Goal: Transaction & Acquisition: Purchase product/service

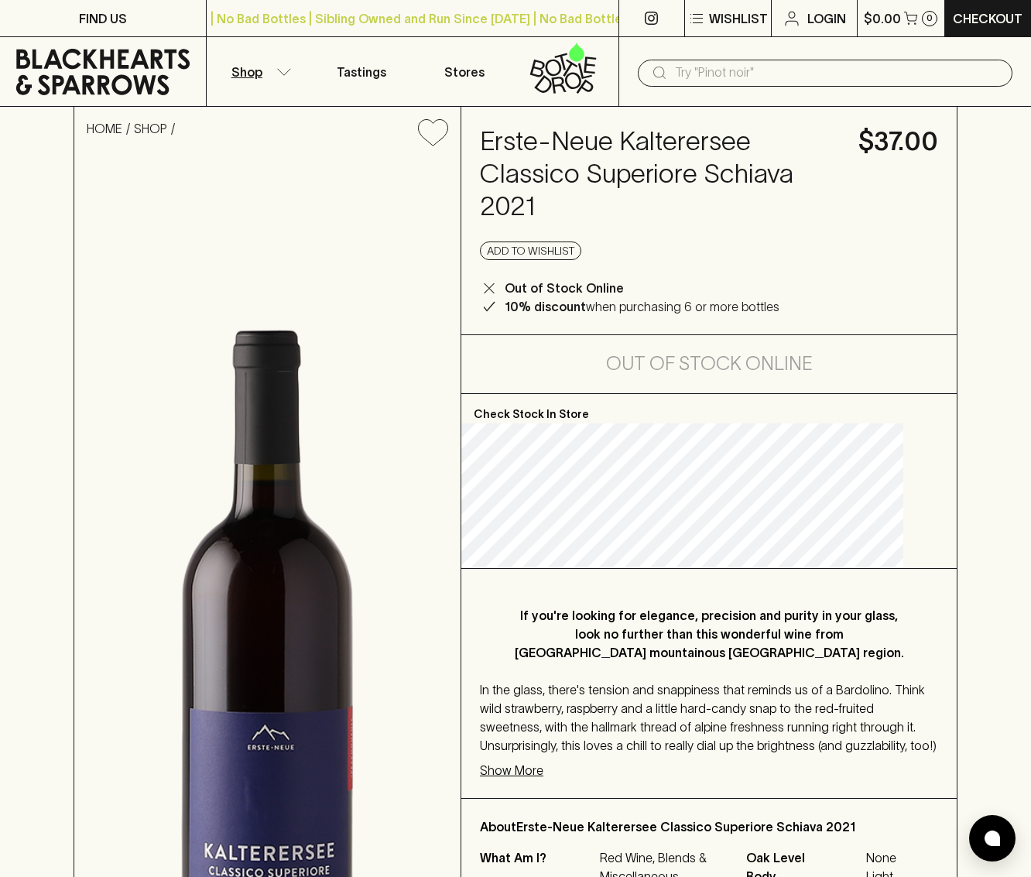
click at [258, 65] on p "Shop" at bounding box center [246, 72] width 31 height 19
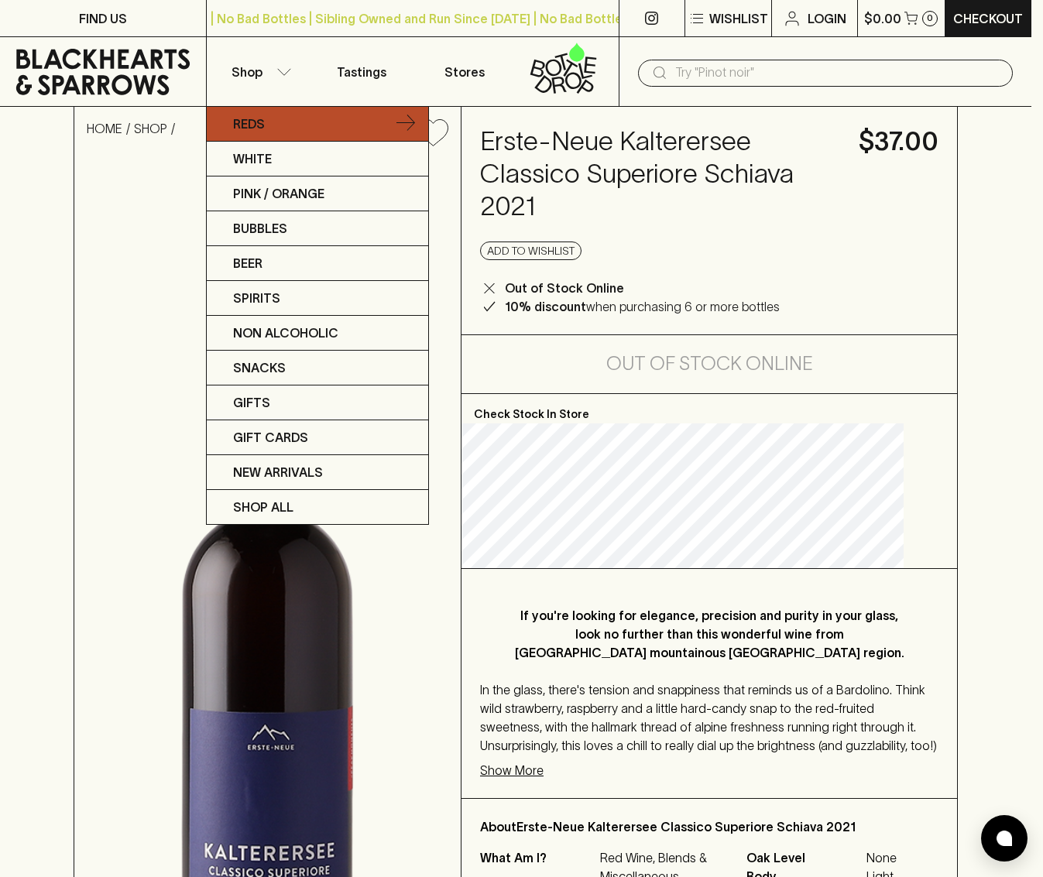
click at [255, 132] on p "Reds" at bounding box center [249, 124] width 32 height 19
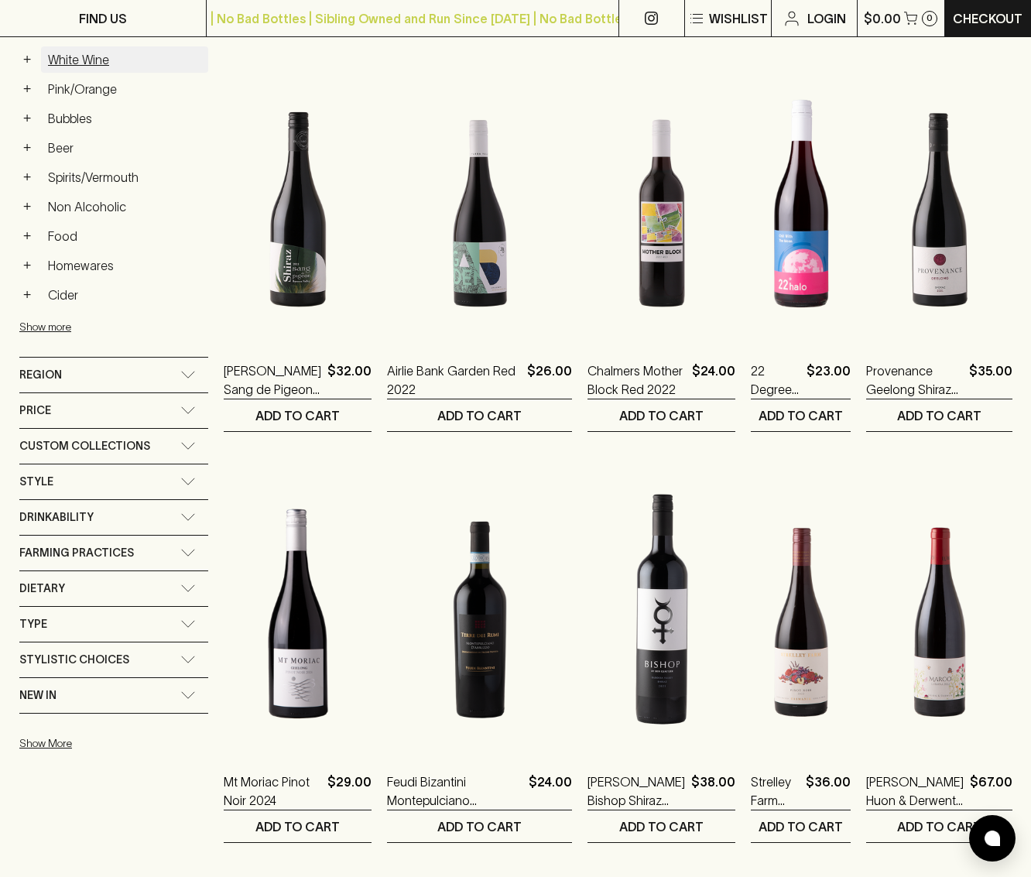
scroll to position [776, 0]
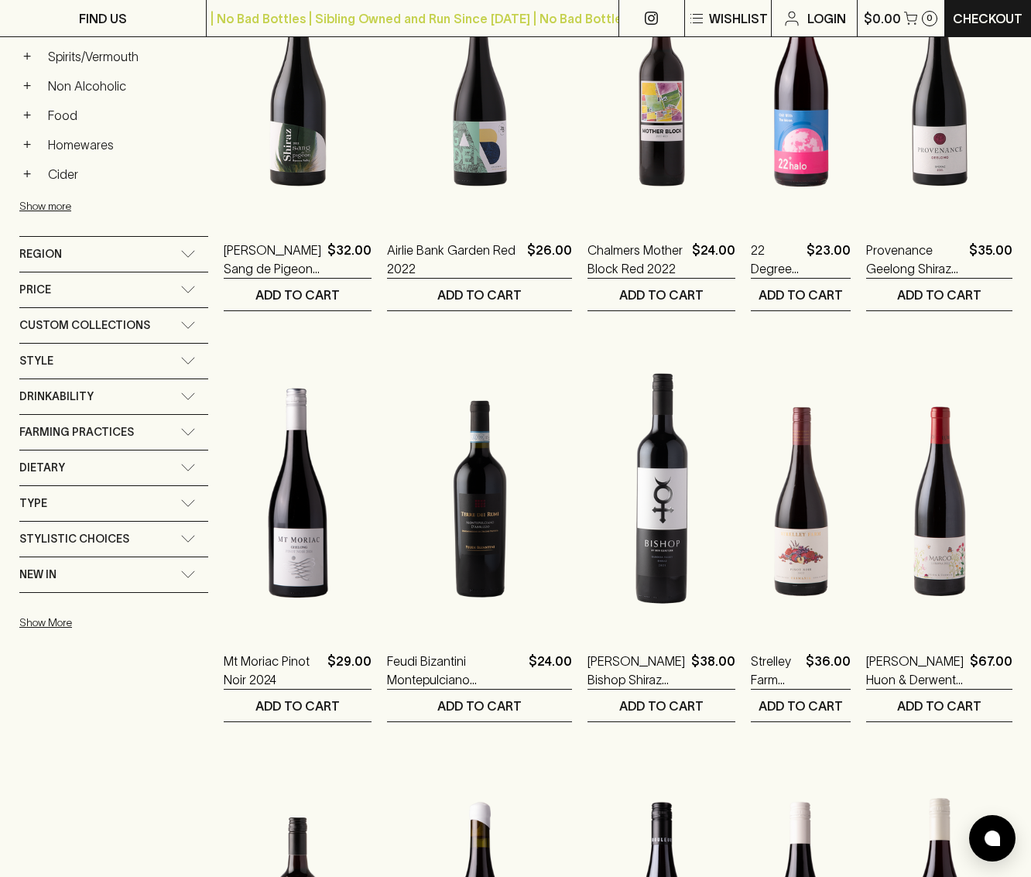
click at [57, 261] on span "Region" at bounding box center [40, 254] width 43 height 19
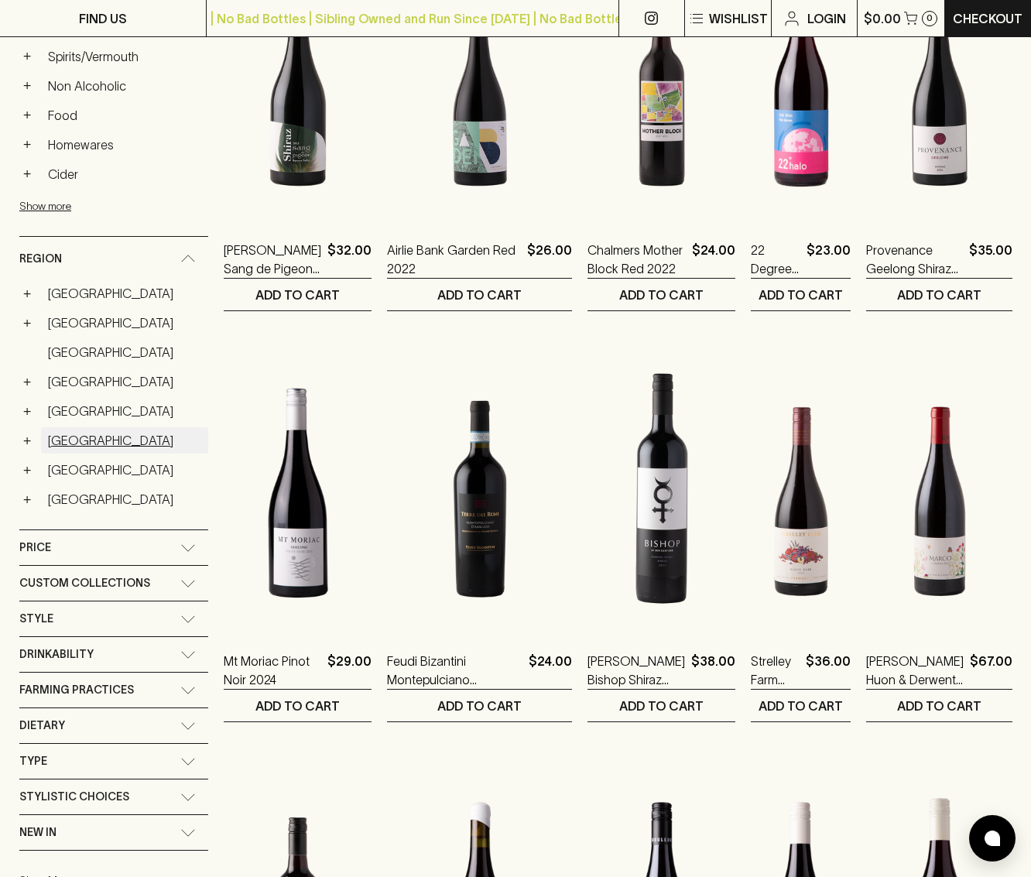
click at [57, 440] on link "[GEOGRAPHIC_DATA]" at bounding box center [124, 440] width 167 height 26
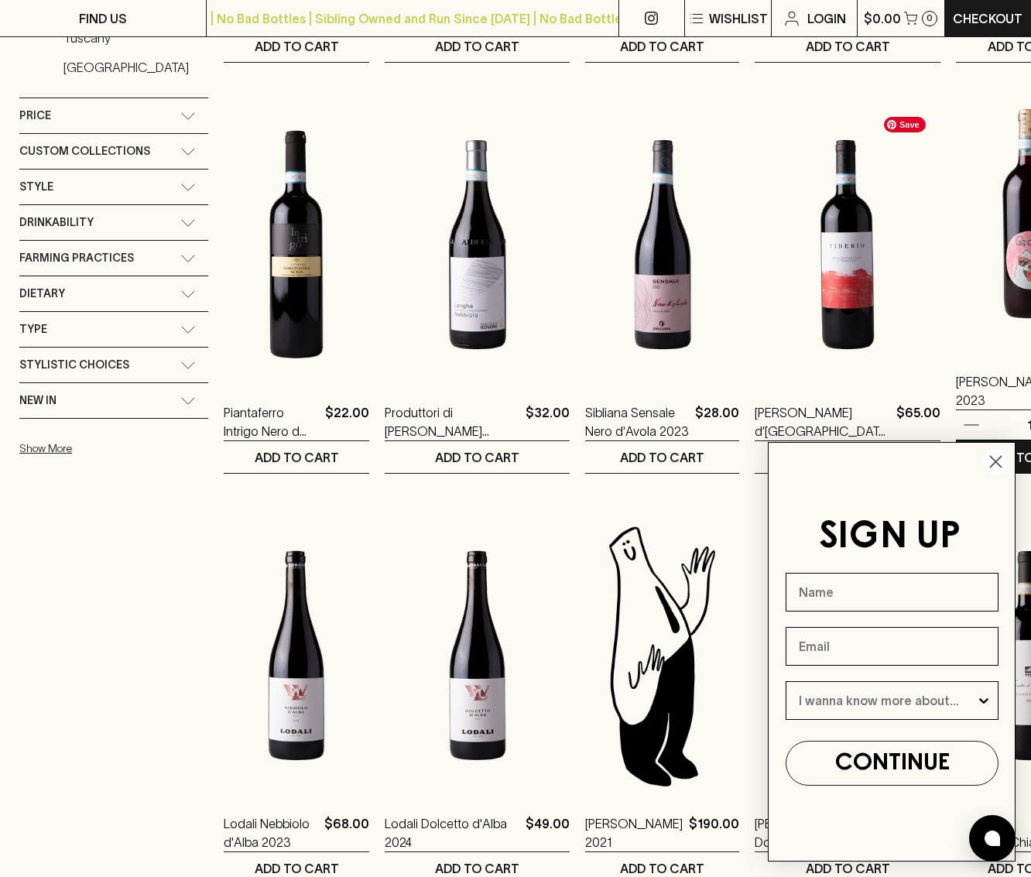
scroll to position [1035, 0]
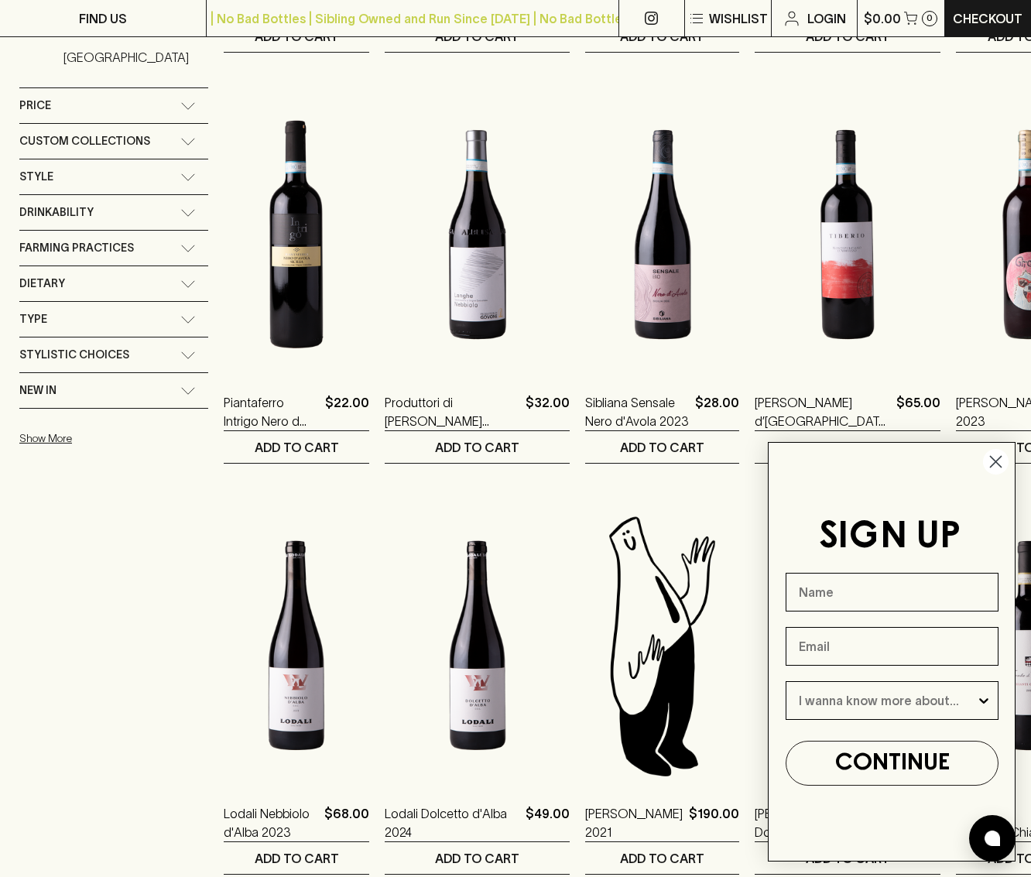
click at [994, 469] on circle "Close dialog" at bounding box center [996, 462] width 26 height 26
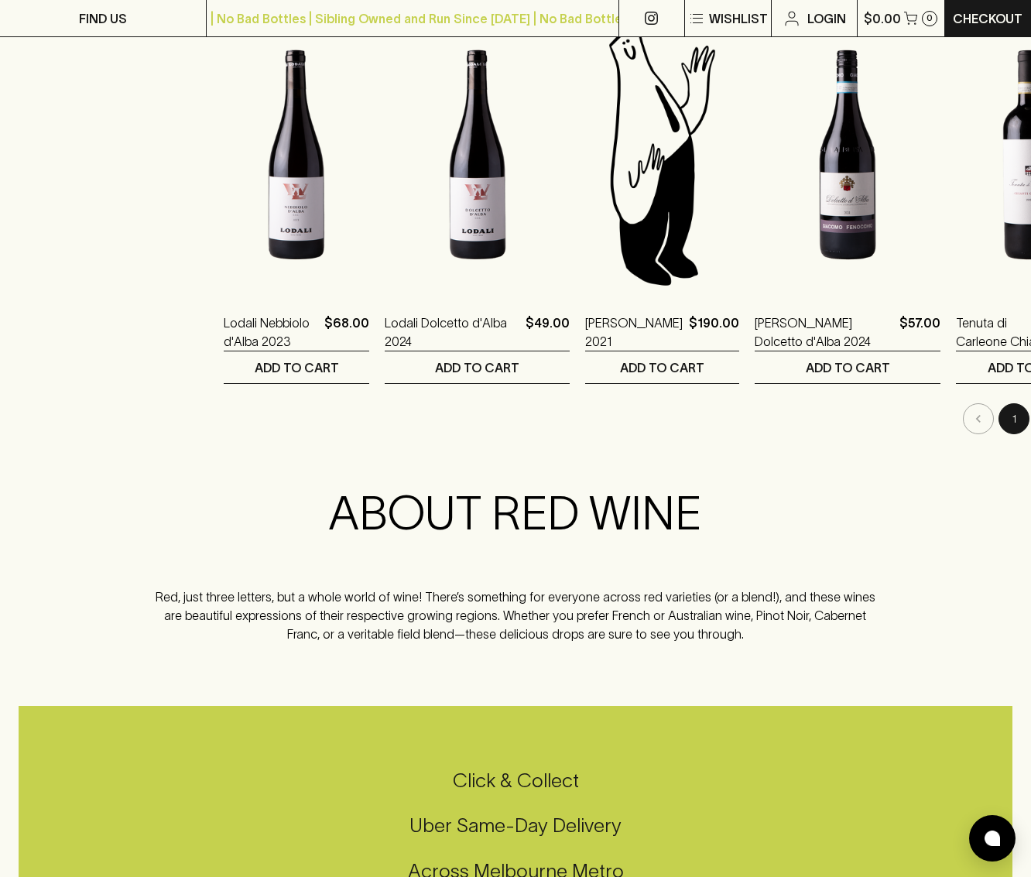
scroll to position [1524, 0]
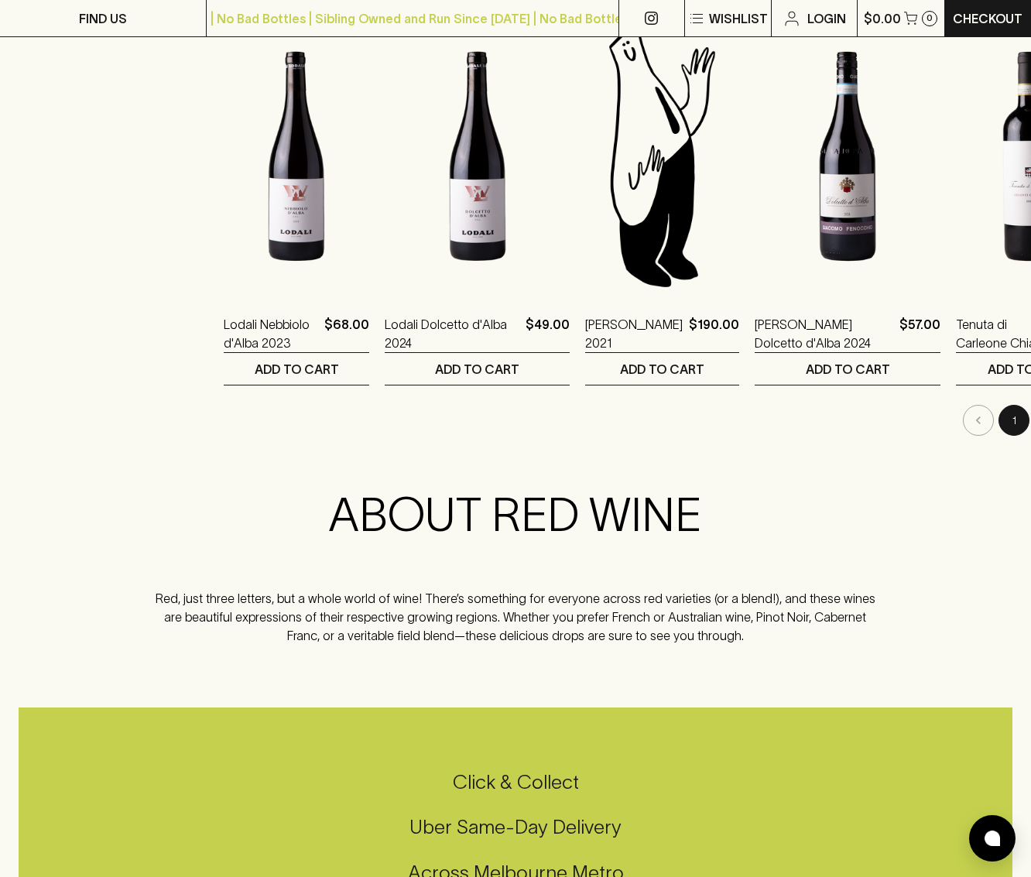
click at [1030, 421] on button "2" at bounding box center [1049, 420] width 31 height 31
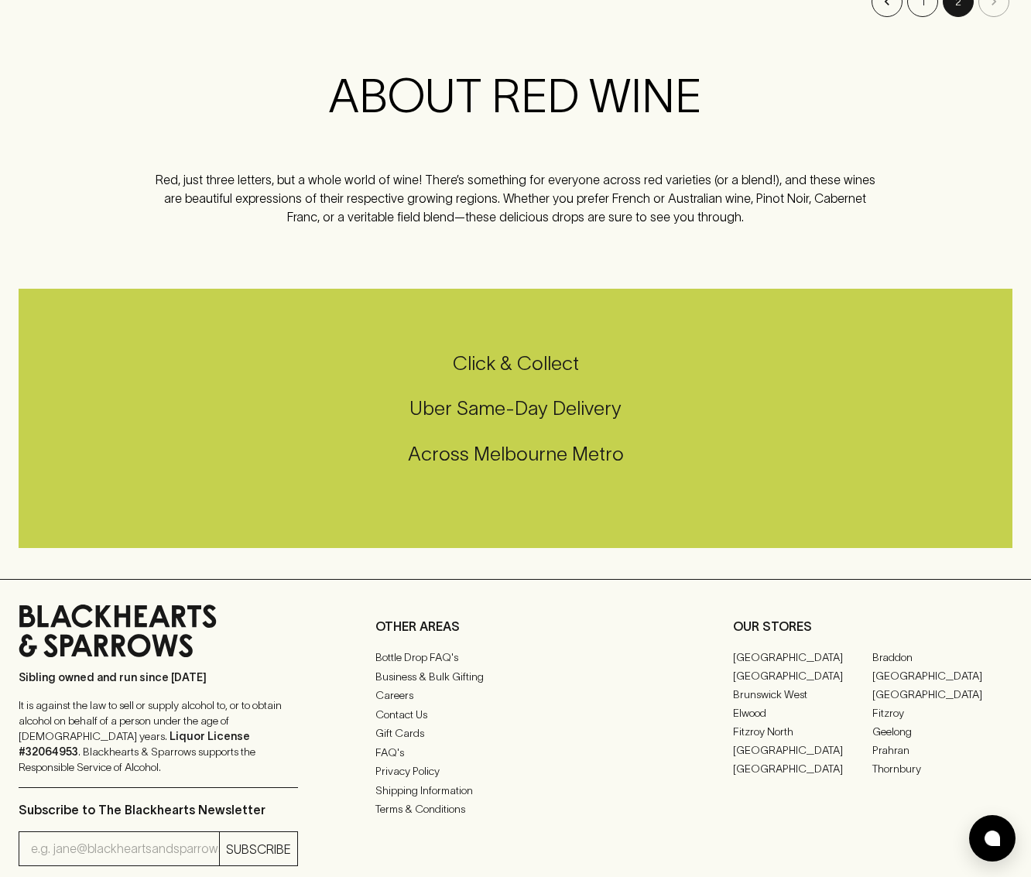
scroll to position [3, 0]
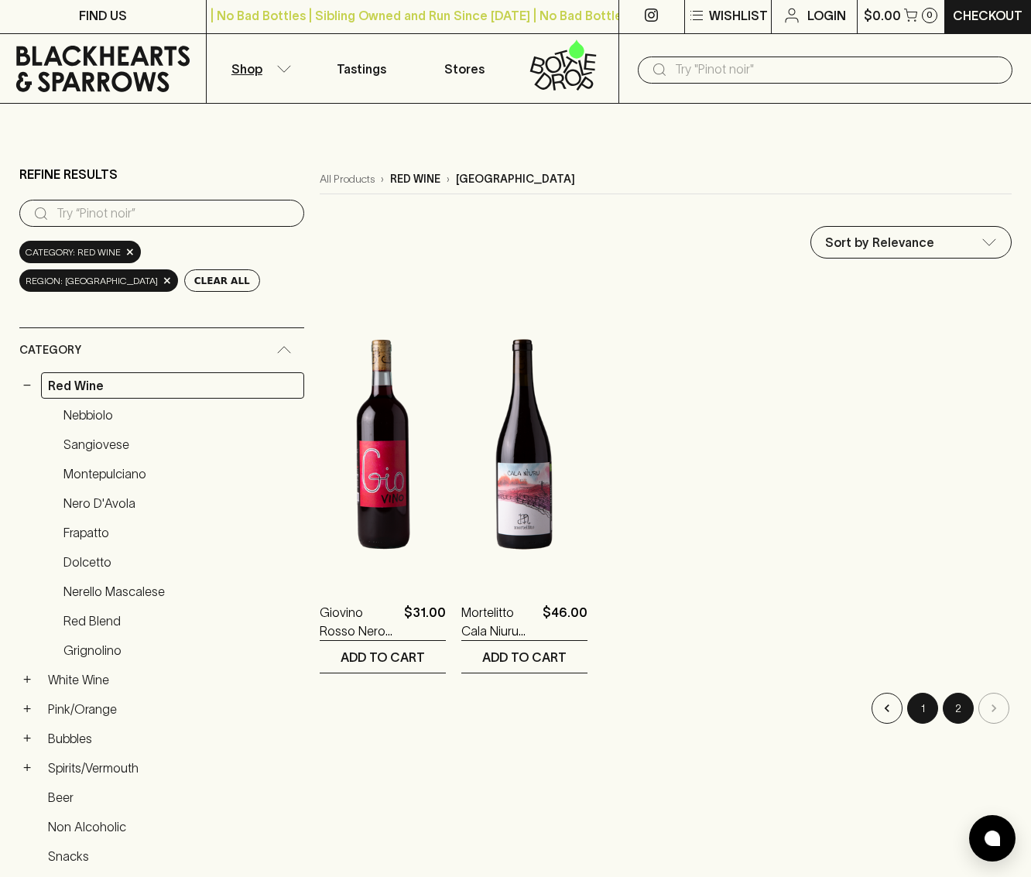
click at [912, 701] on button "1" at bounding box center [922, 708] width 31 height 31
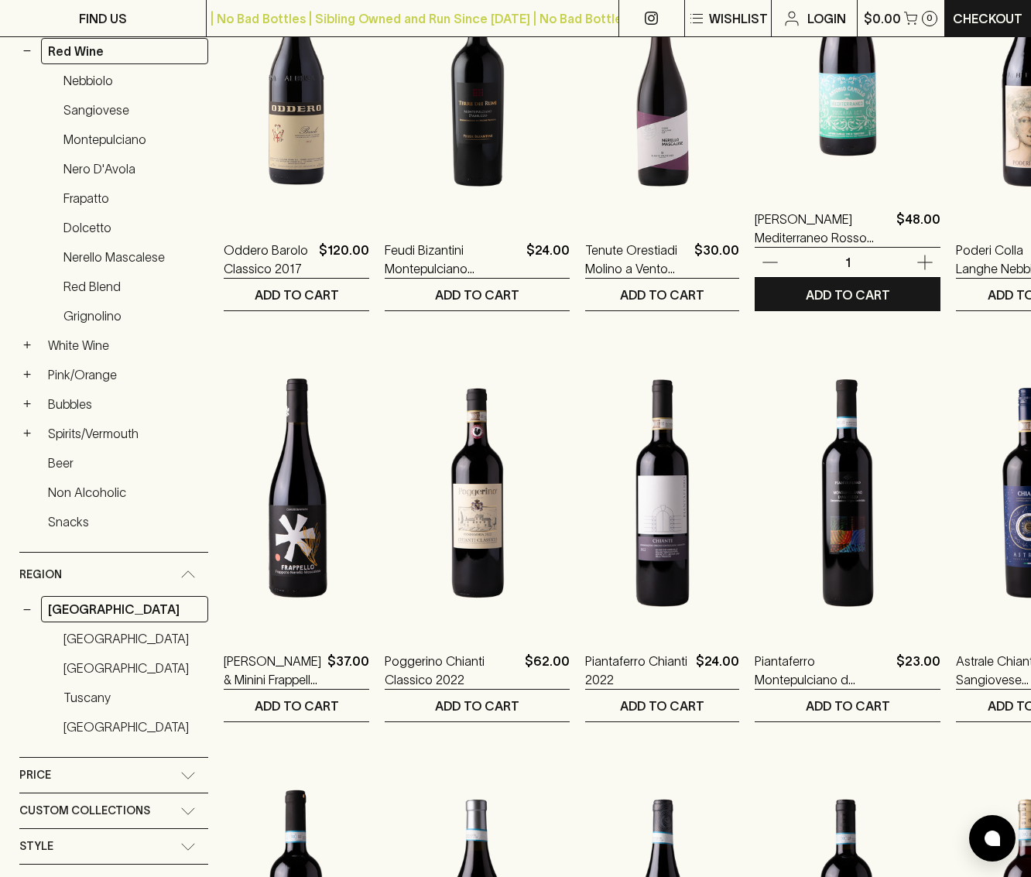
scroll to position [123, 0]
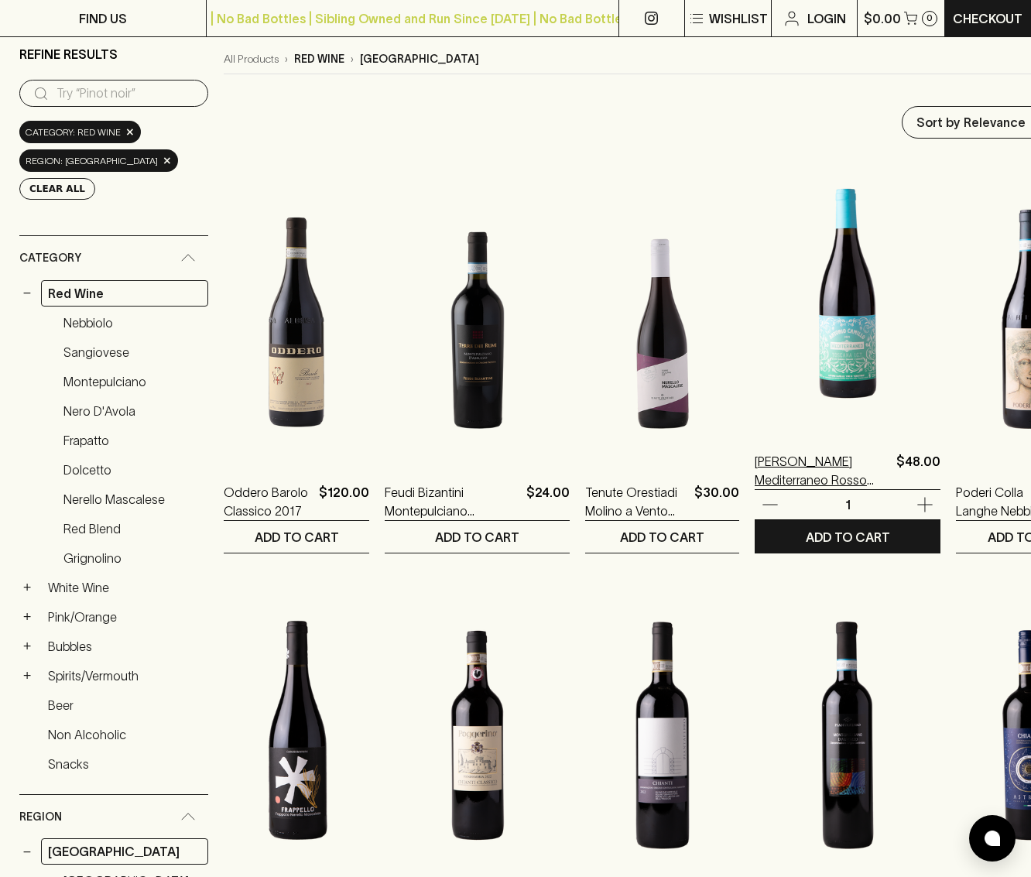
click at [767, 493] on div "1" at bounding box center [848, 504] width 186 height 29
click at [764, 482] on p "Antonio Camillo Mediterraneo Rosso 2023" at bounding box center [822, 470] width 135 height 37
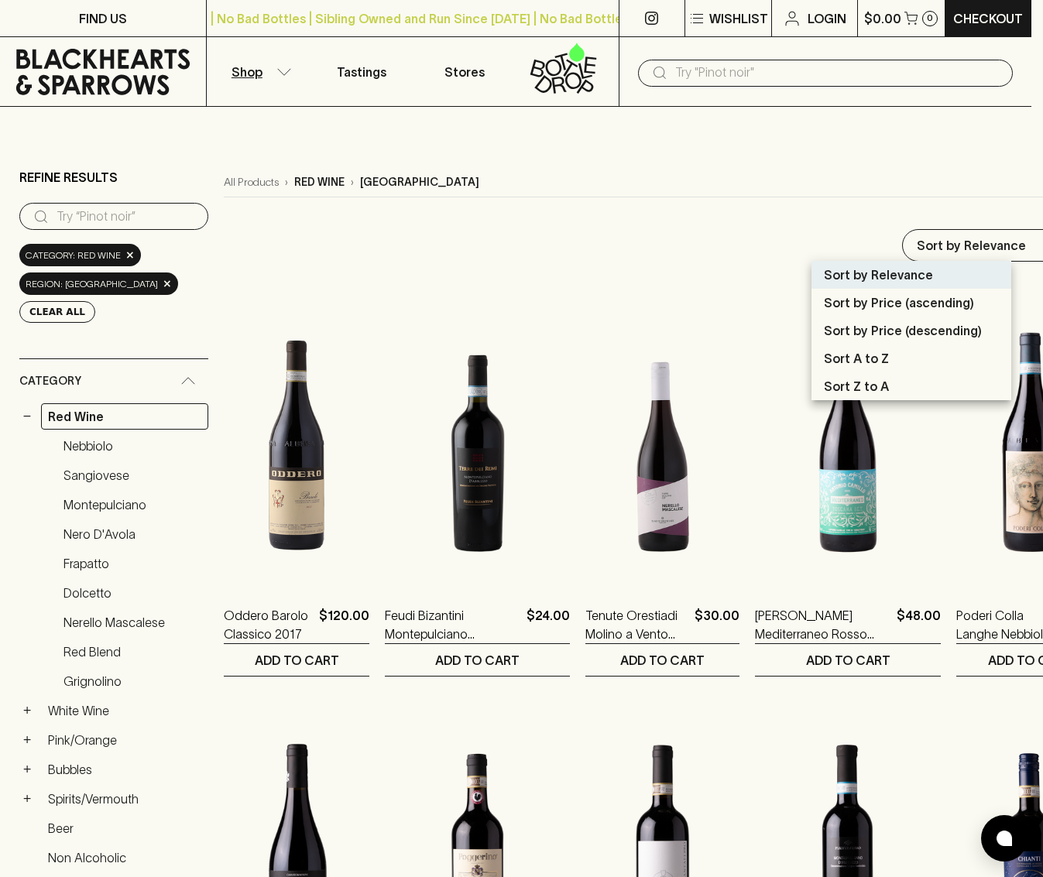
click at [867, 248] on div at bounding box center [521, 438] width 1043 height 877
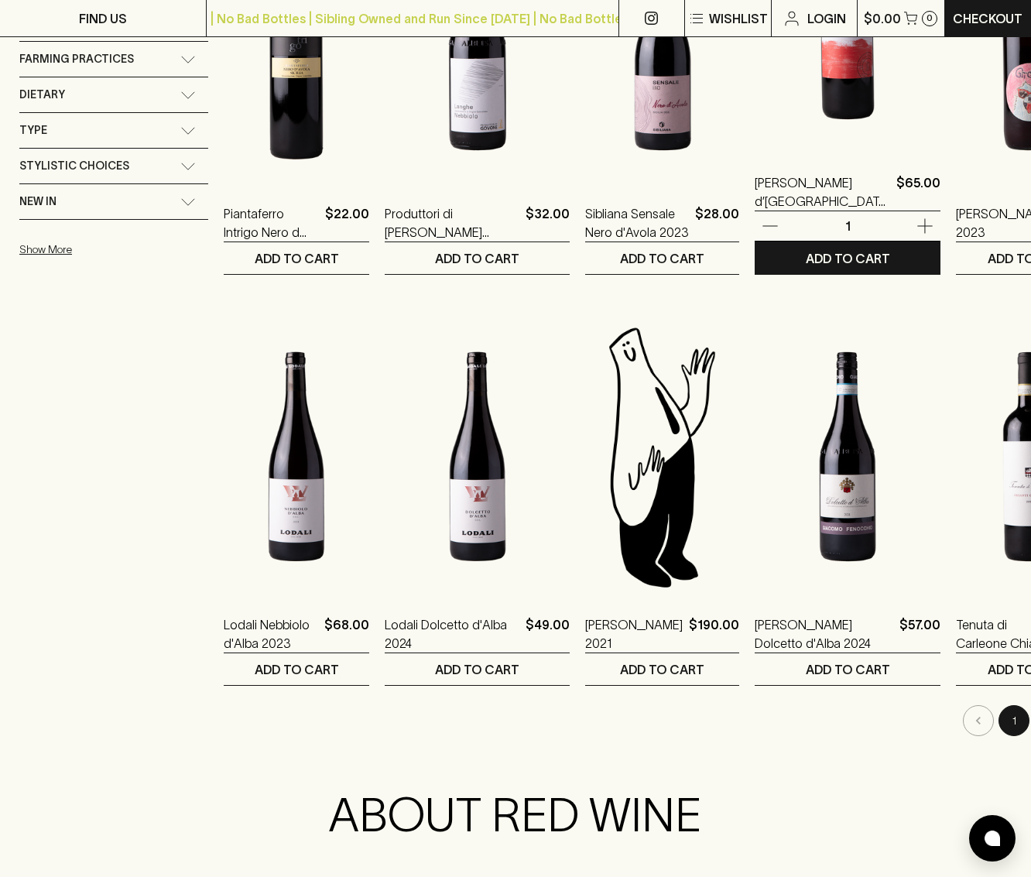
scroll to position [1359, 0]
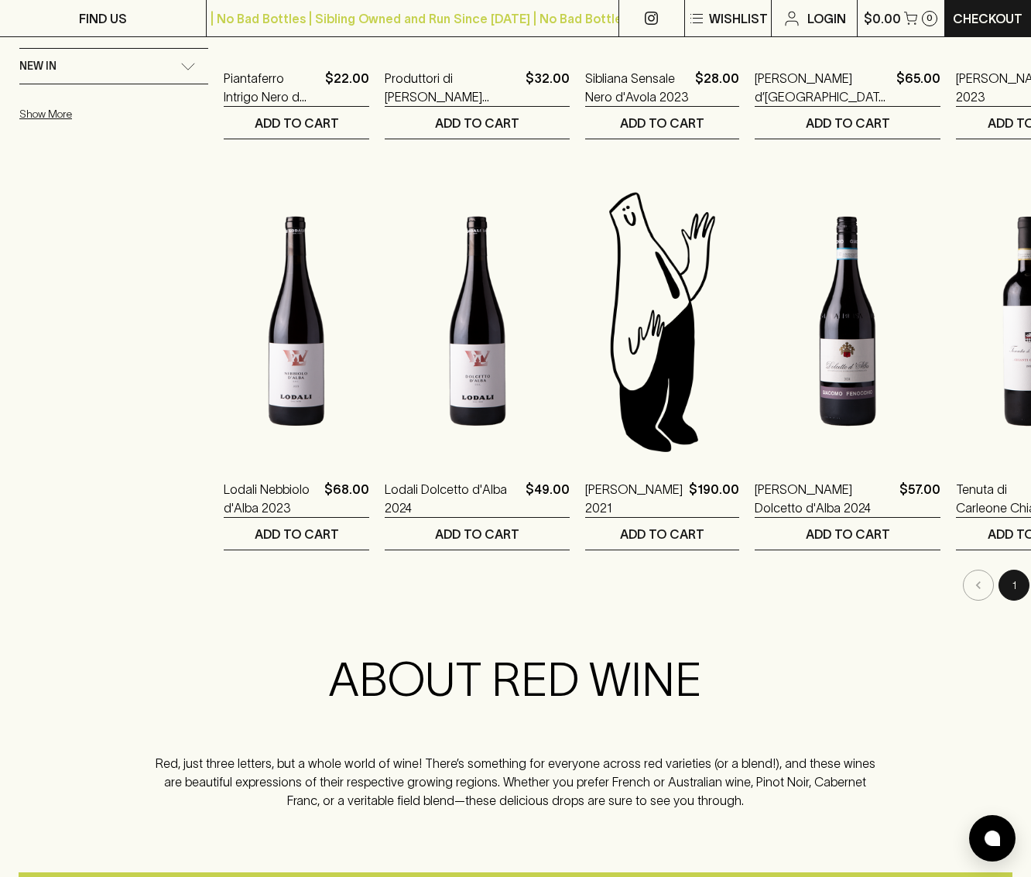
click at [1030, 591] on button "2" at bounding box center [1049, 585] width 31 height 31
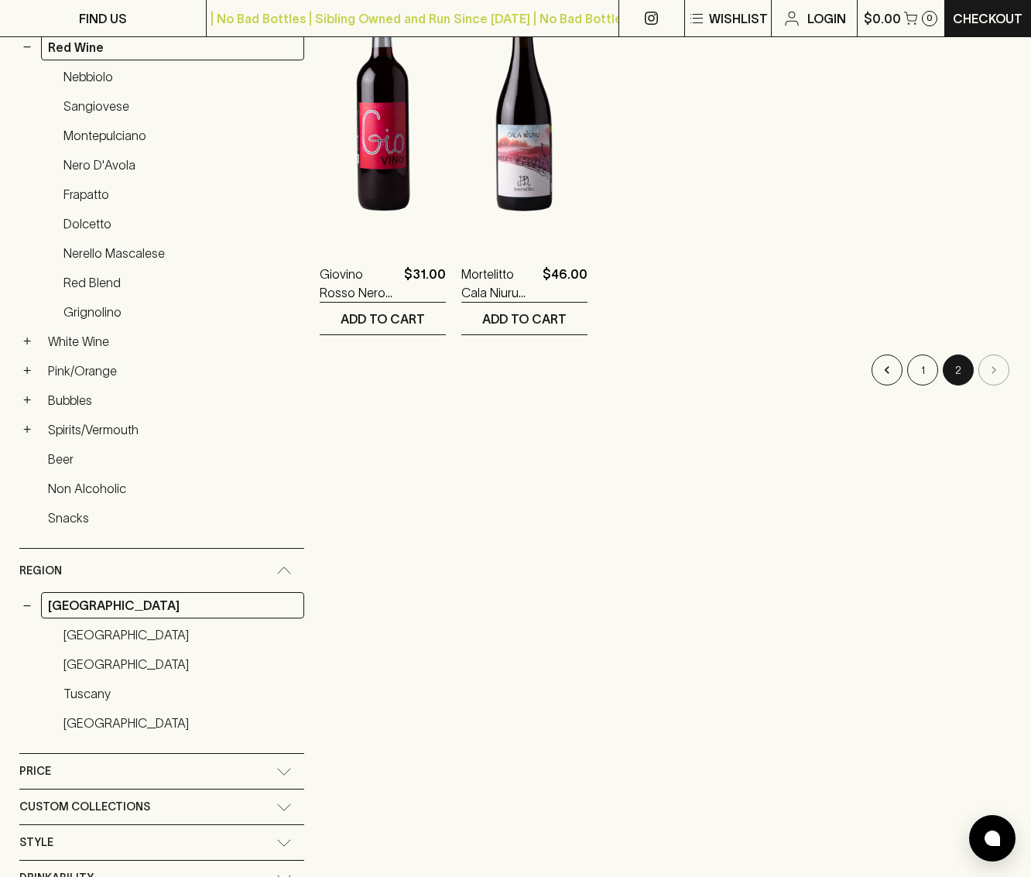
scroll to position [392, 0]
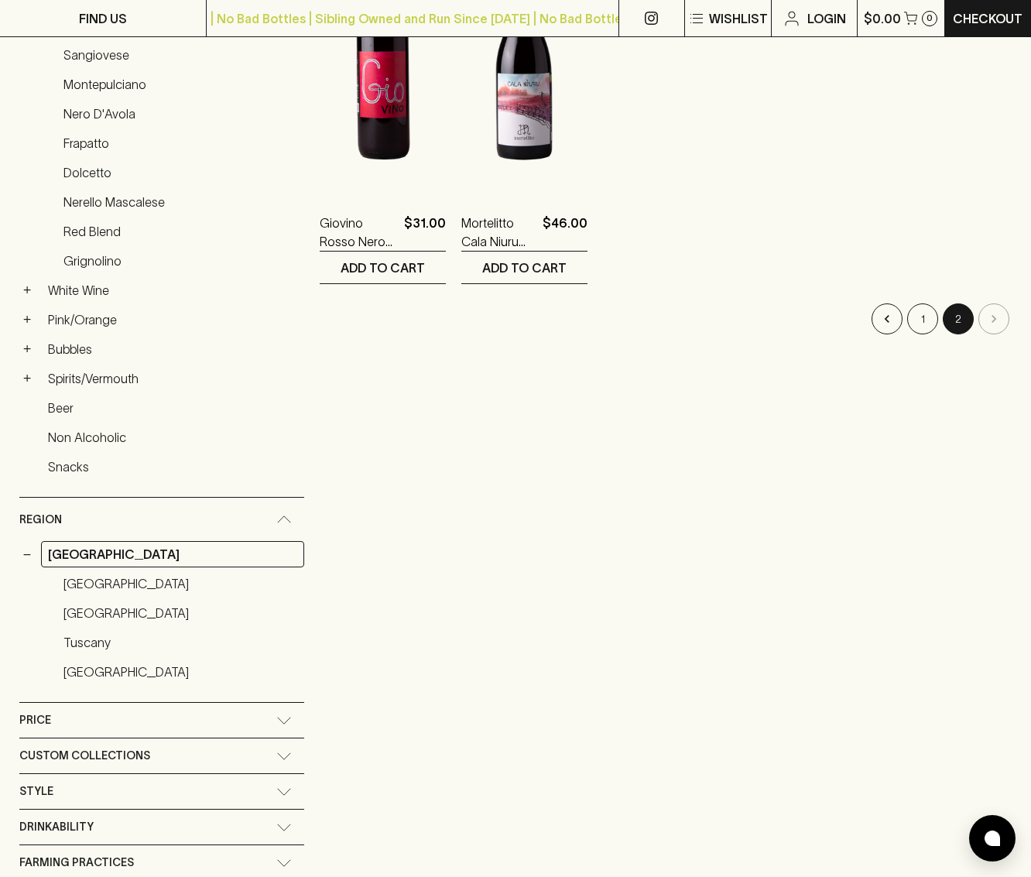
click at [276, 522] on icon at bounding box center [283, 519] width 15 height 8
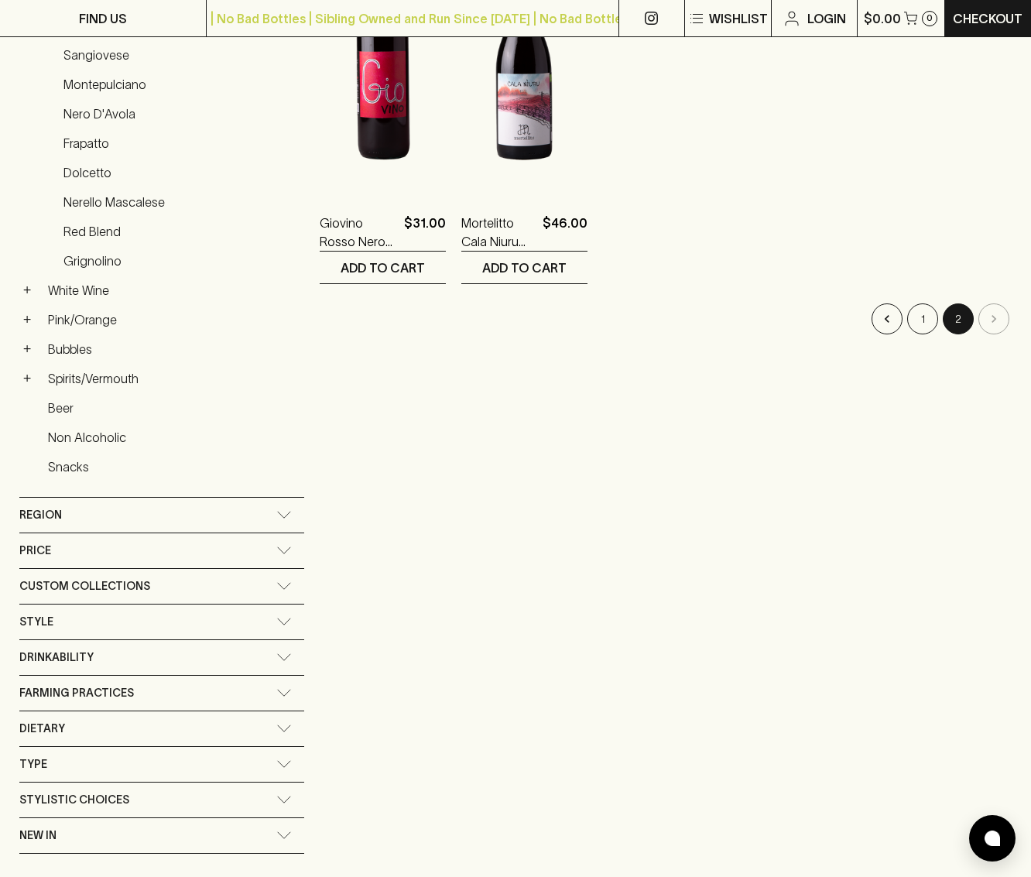
click at [193, 513] on div "Region" at bounding box center [147, 514] width 257 height 19
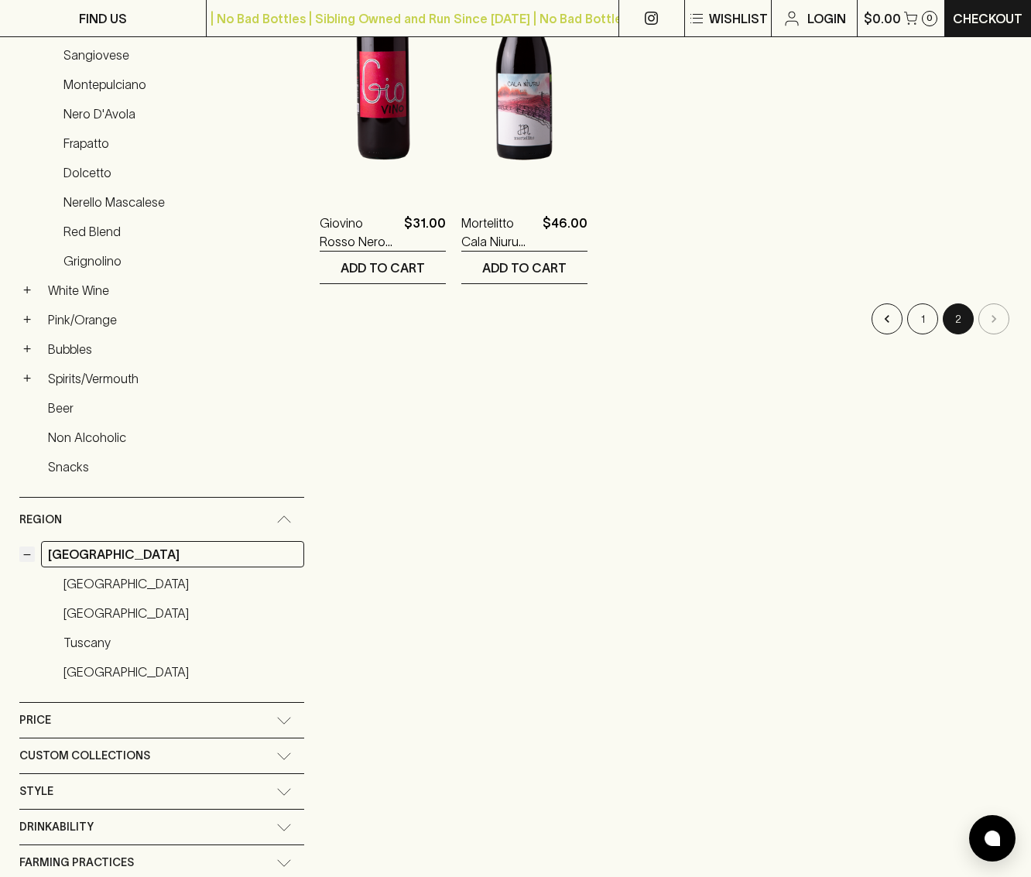
click at [24, 554] on button "−" at bounding box center [26, 553] width 15 height 15
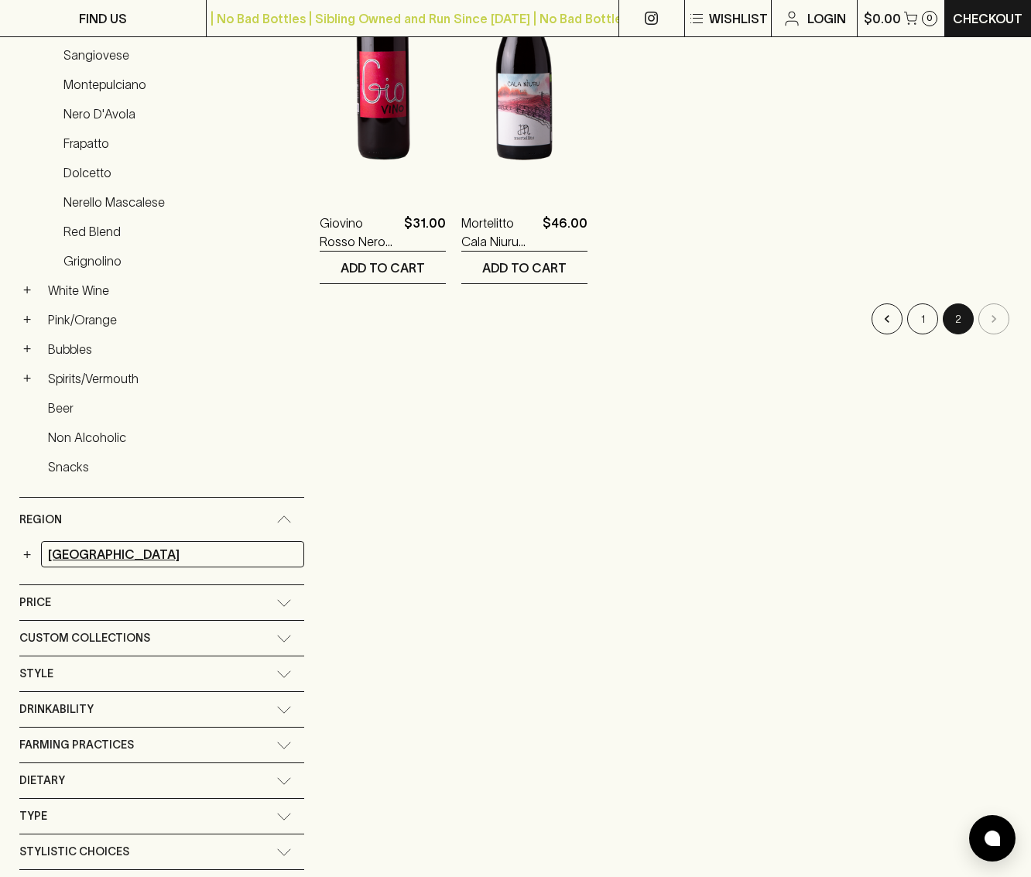
click at [47, 553] on link "Italy" at bounding box center [172, 554] width 263 height 26
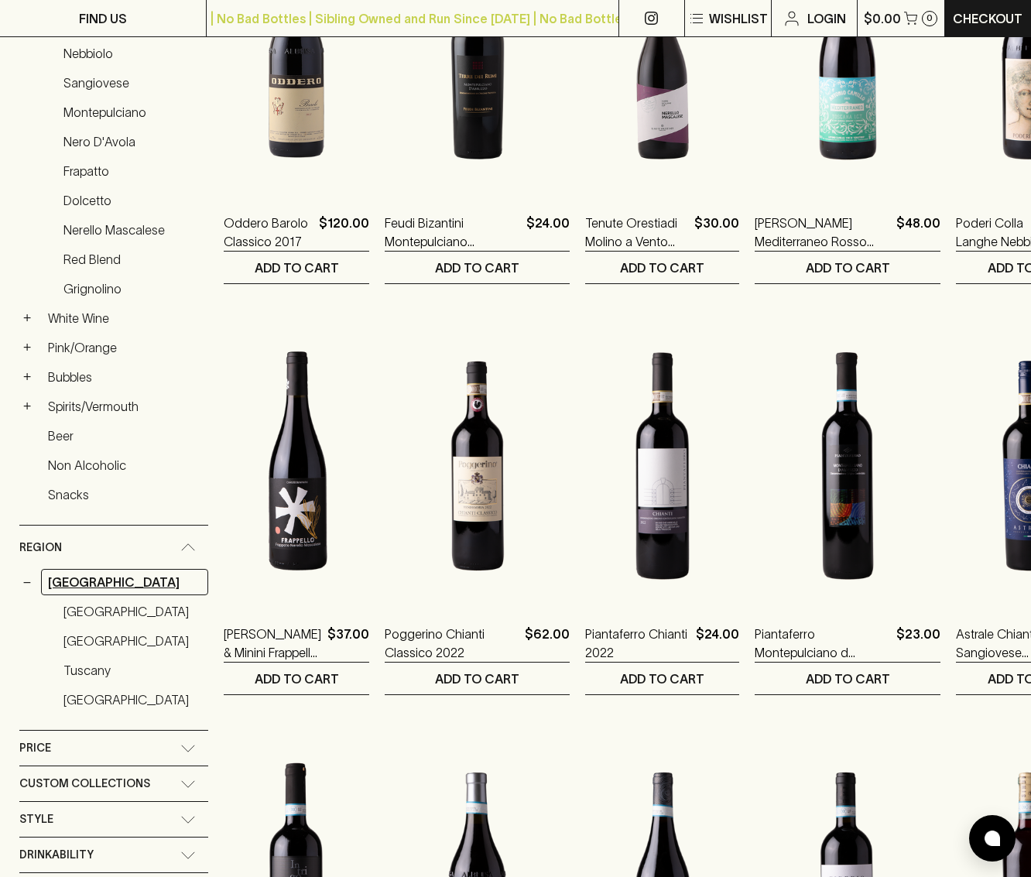
click at [114, 569] on link "Italy" at bounding box center [124, 582] width 167 height 26
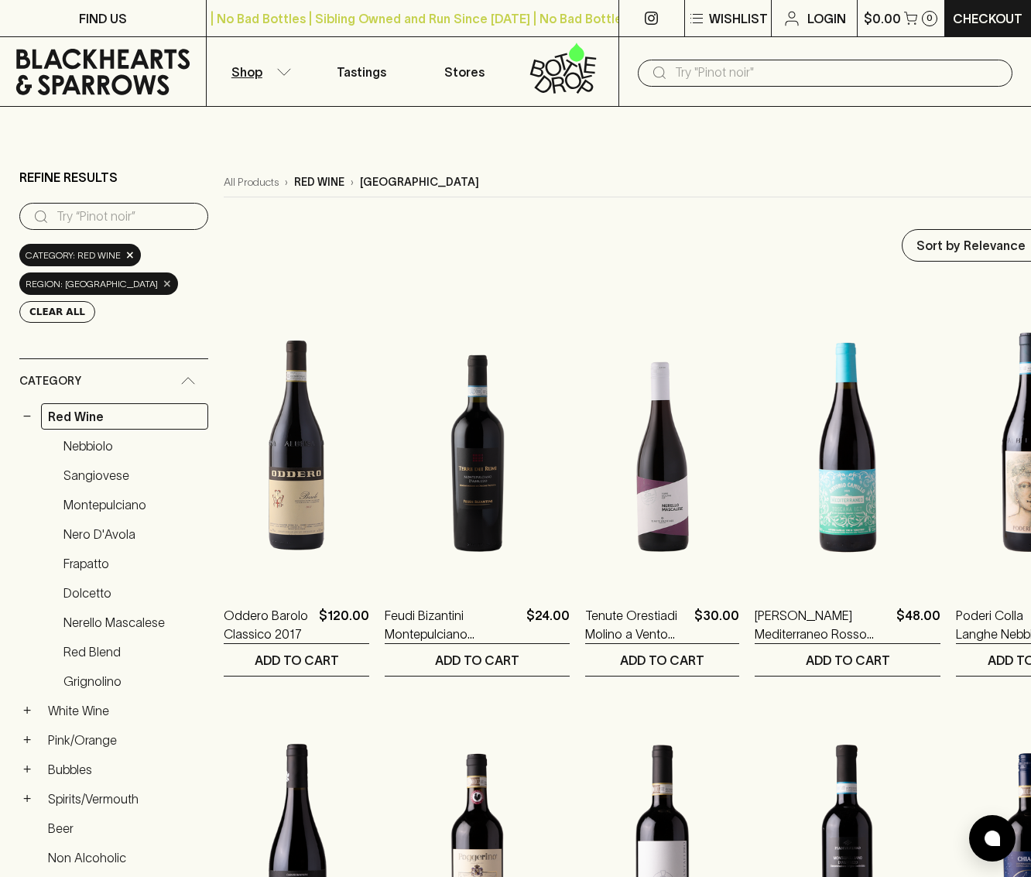
click at [172, 276] on span "×" at bounding box center [167, 284] width 9 height 16
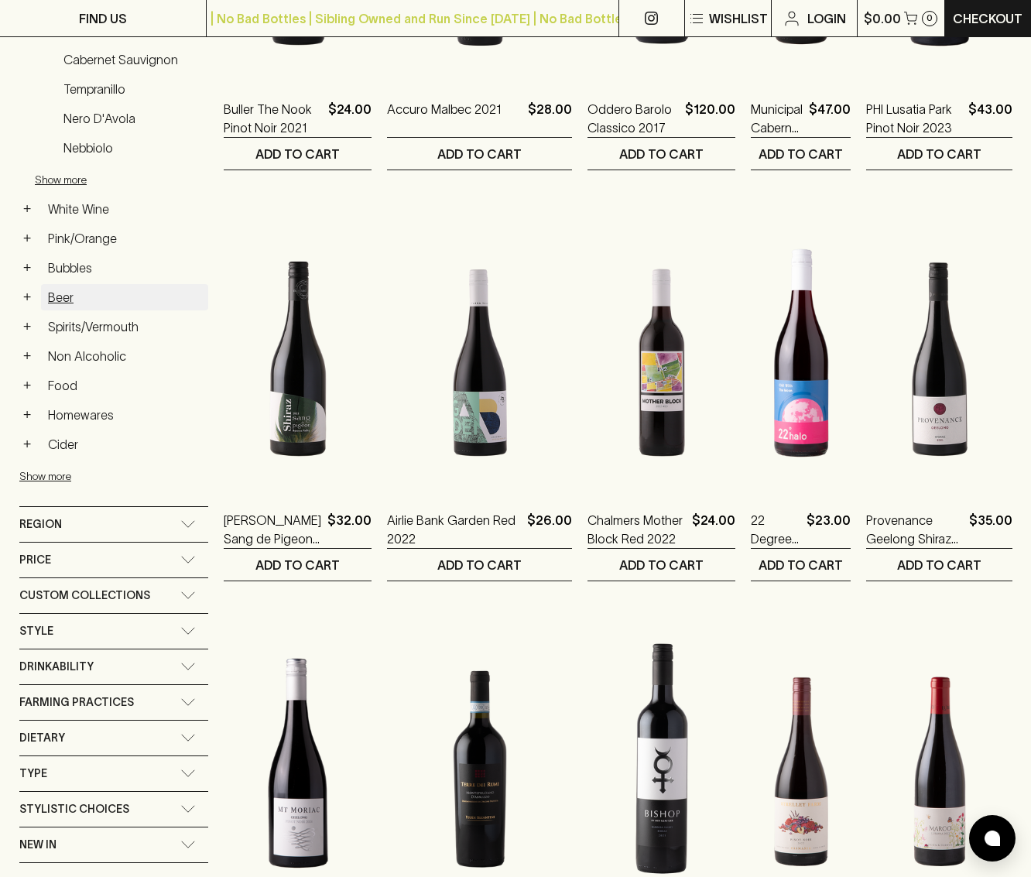
scroll to position [652, 0]
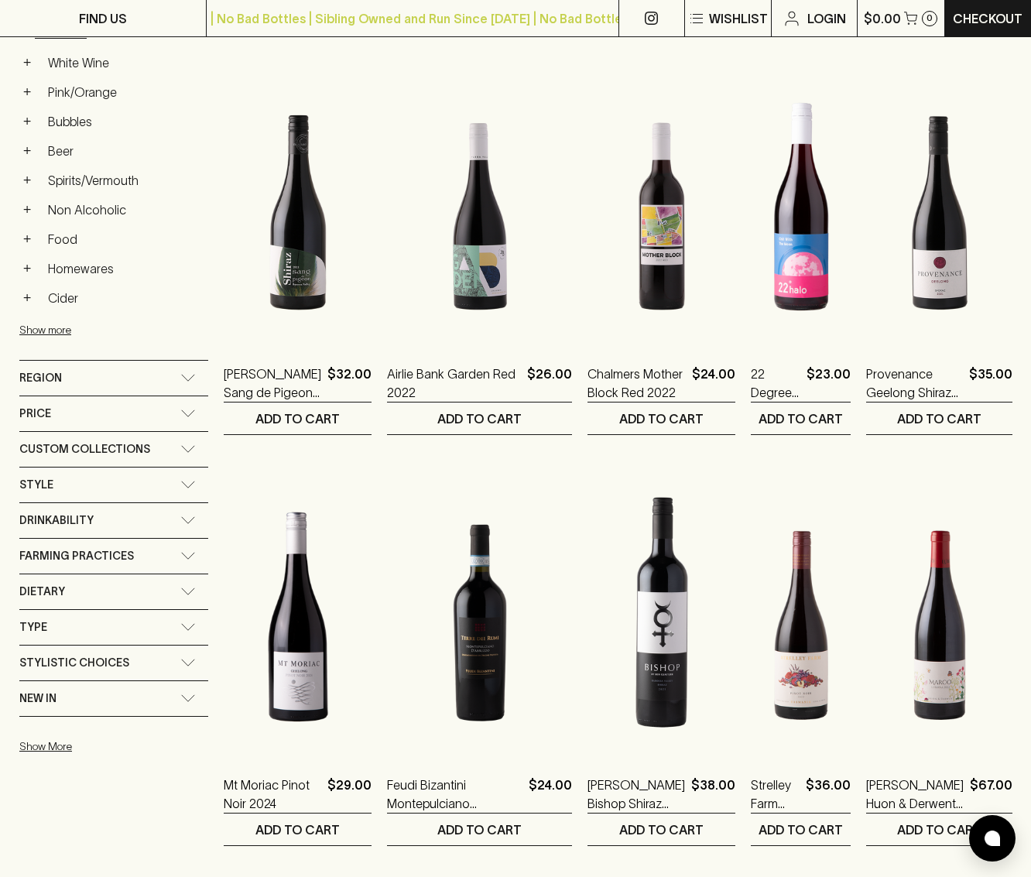
click at [77, 374] on div "Region" at bounding box center [99, 377] width 161 height 19
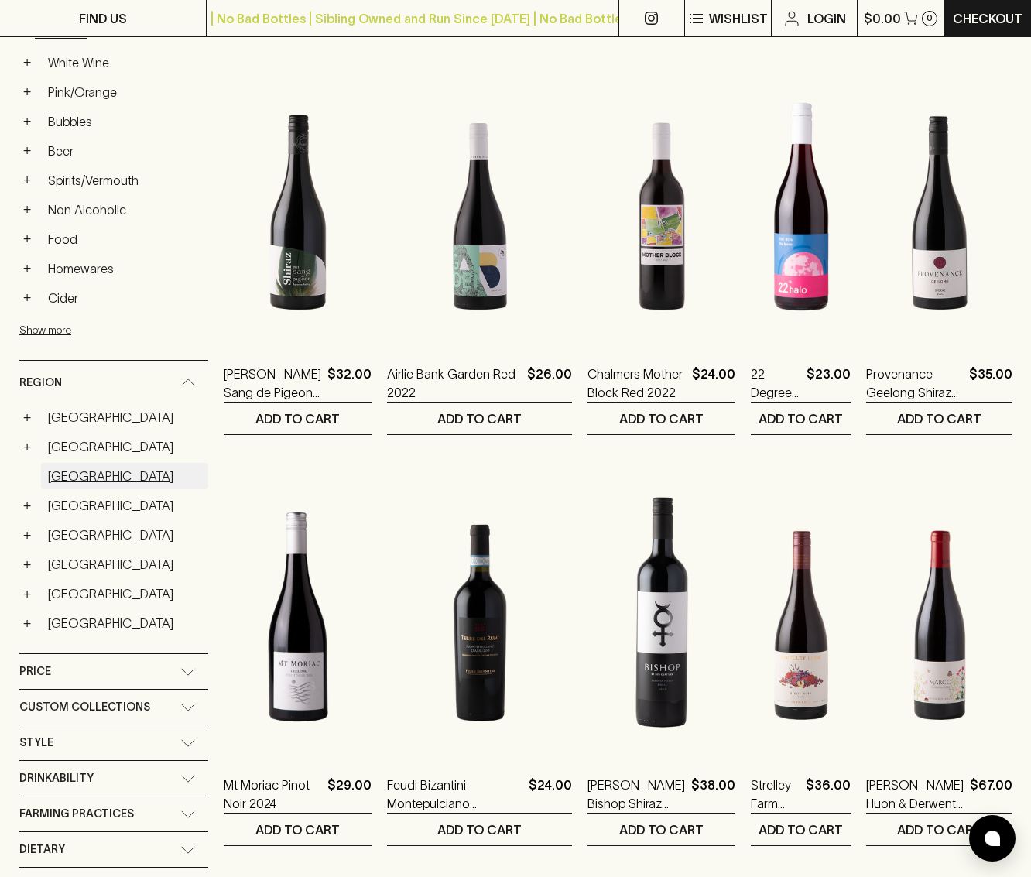
click at [68, 481] on link "Austria" at bounding box center [124, 476] width 167 height 26
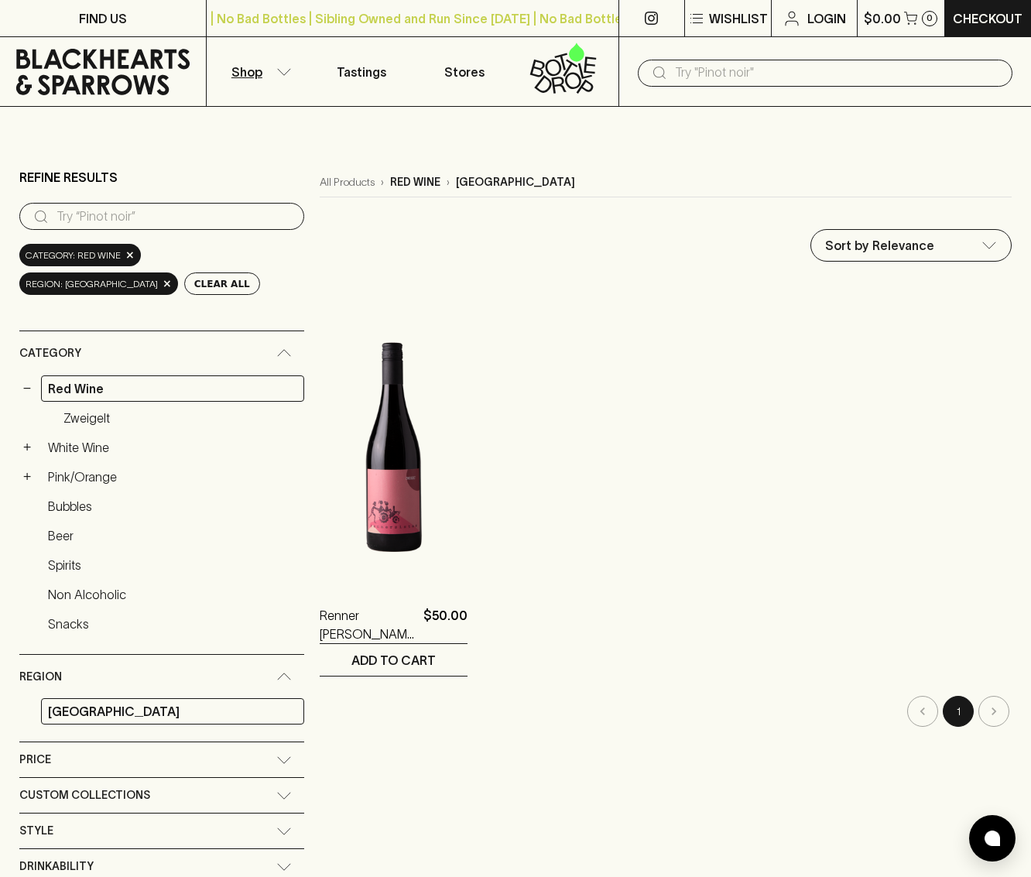
click at [180, 241] on div "Refine Results ​ Category: red wine × region: austria × Clear All Category − Re…" at bounding box center [161, 638] width 285 height 940
click at [158, 276] on span "region: austria" at bounding box center [92, 283] width 132 height 15
click at [172, 276] on span "×" at bounding box center [167, 284] width 9 height 16
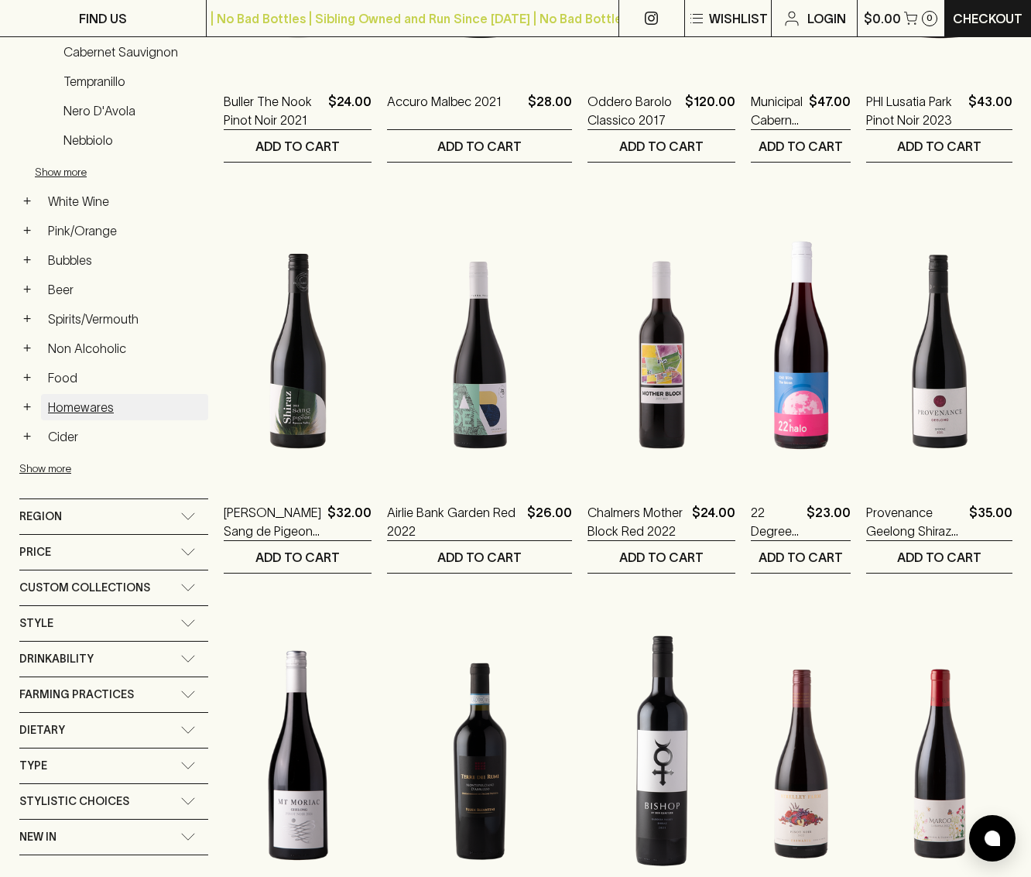
scroll to position [570, 0]
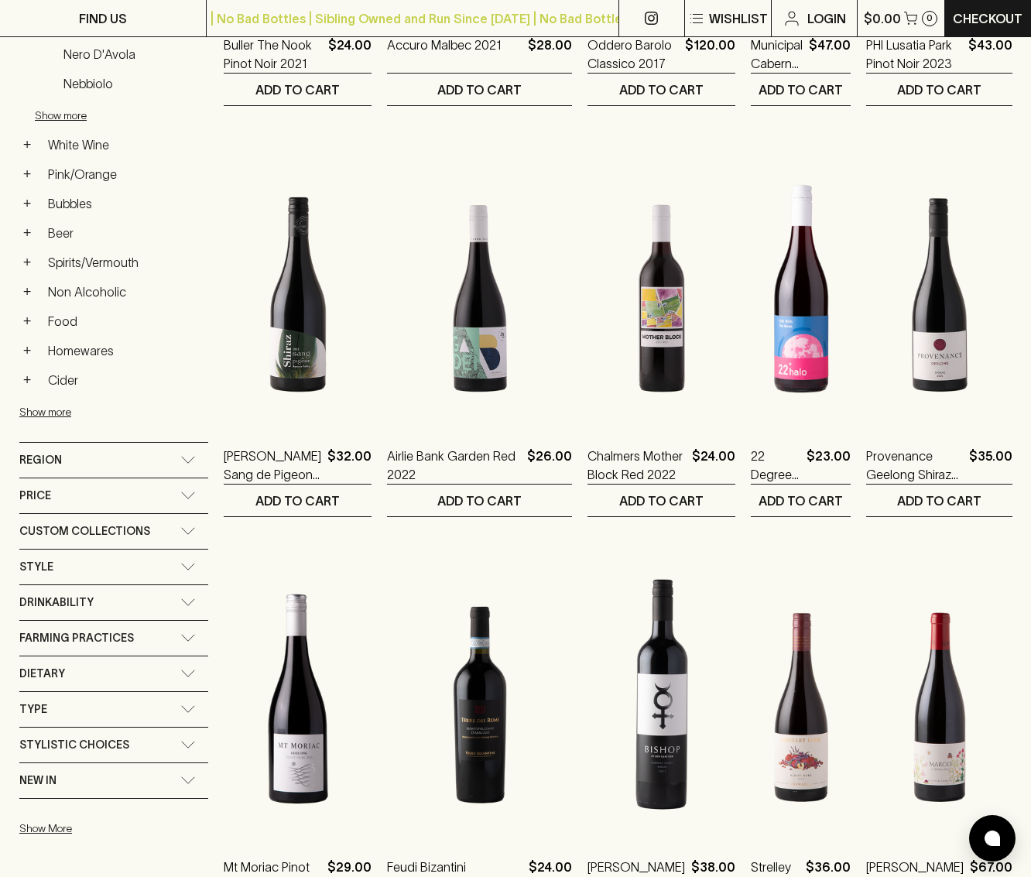
click at [56, 457] on span "Region" at bounding box center [40, 459] width 43 height 19
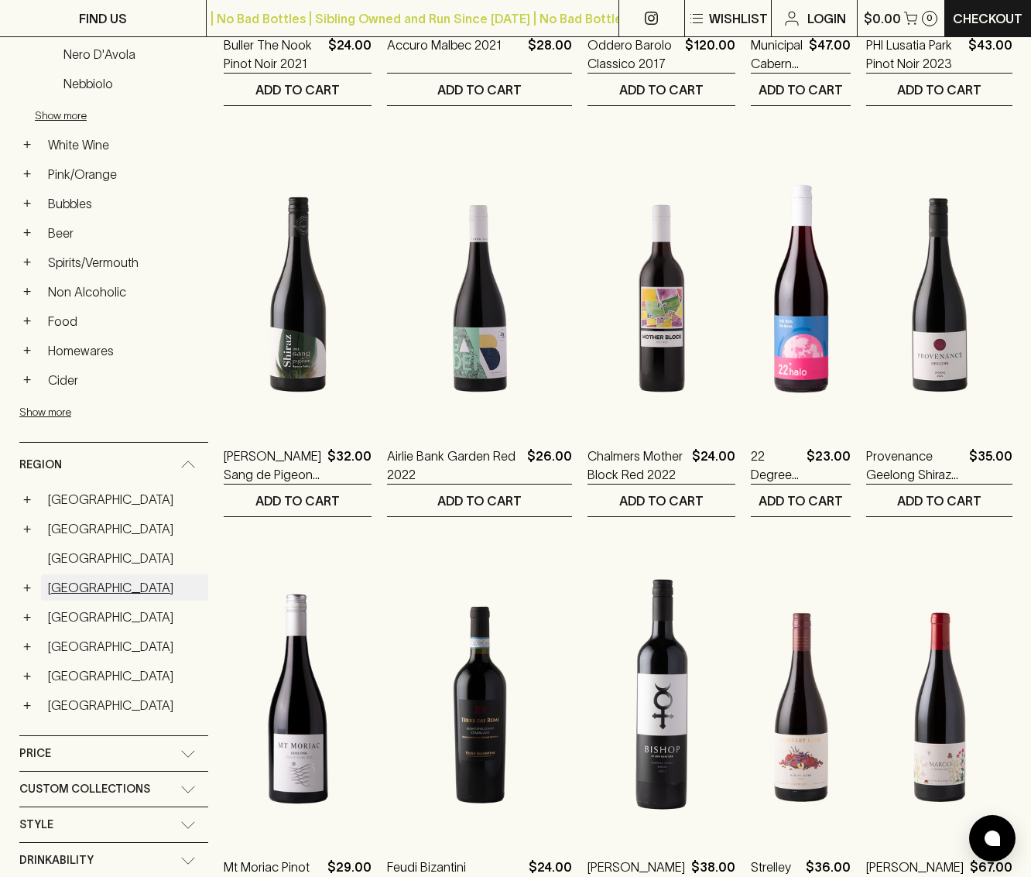
click at [62, 594] on link "France" at bounding box center [124, 587] width 167 height 26
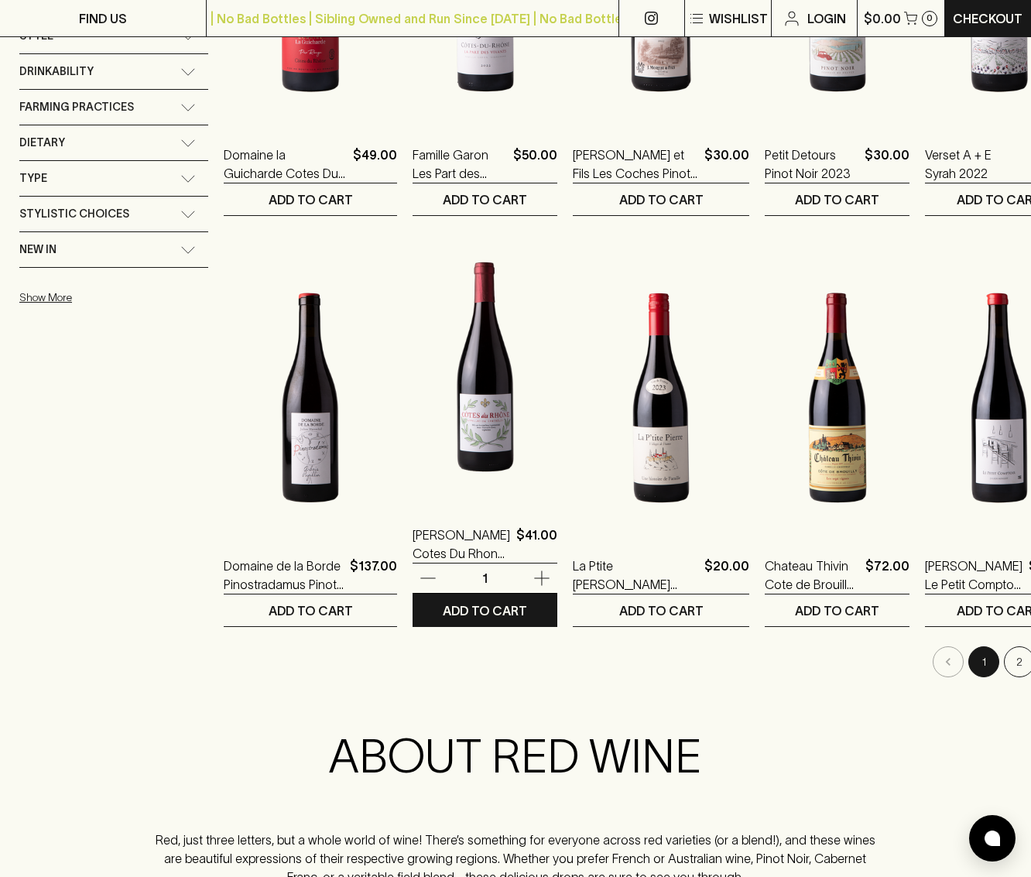
scroll to position [1618, 0]
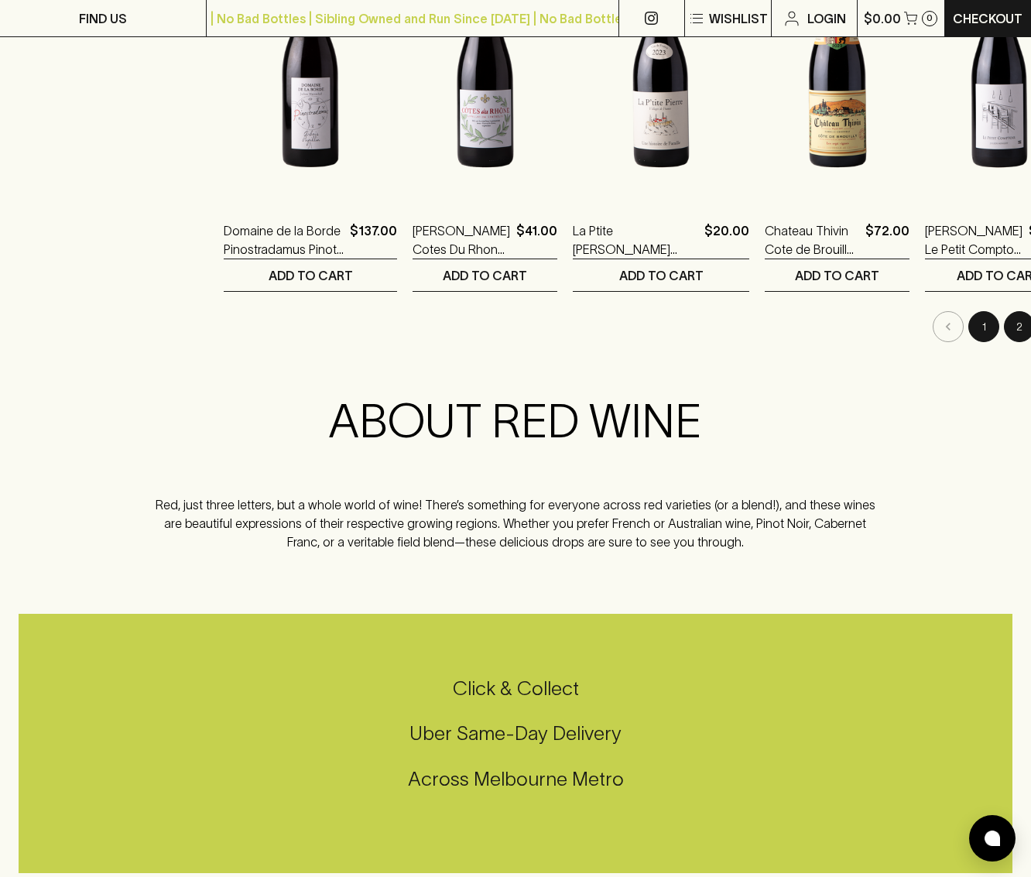
click at [1004, 332] on button "2" at bounding box center [1019, 326] width 31 height 31
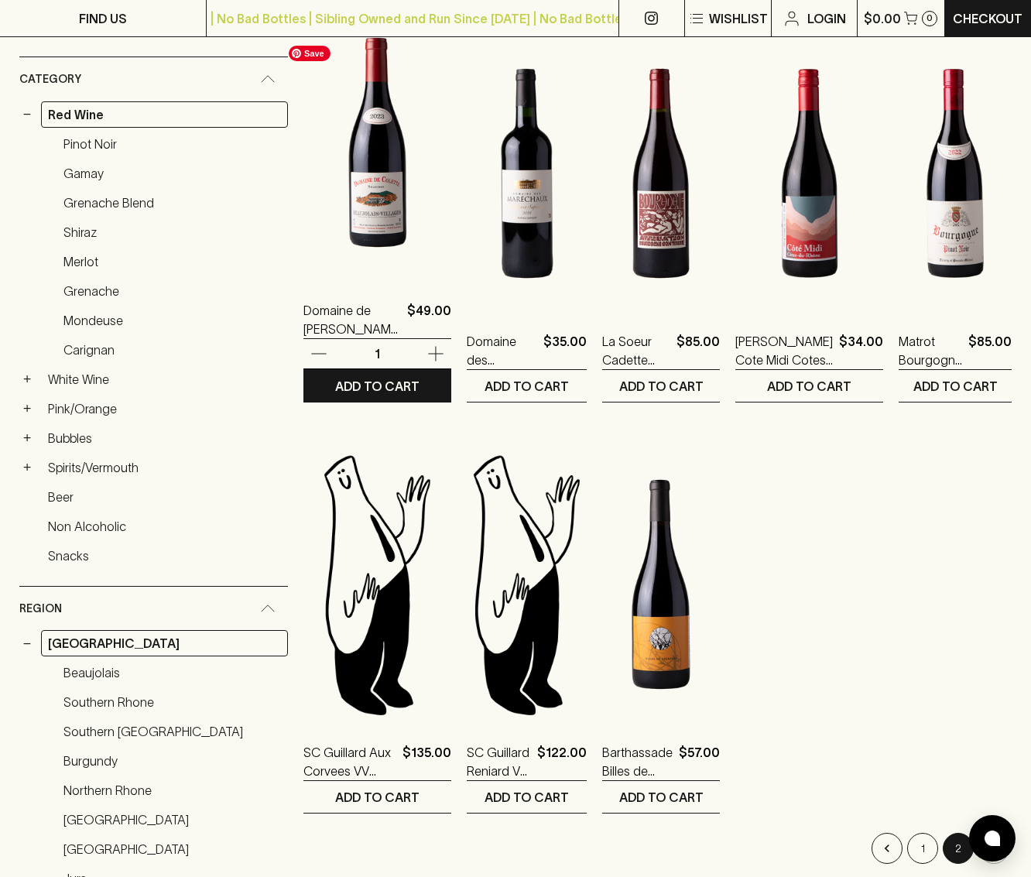
scroll to position [276, 0]
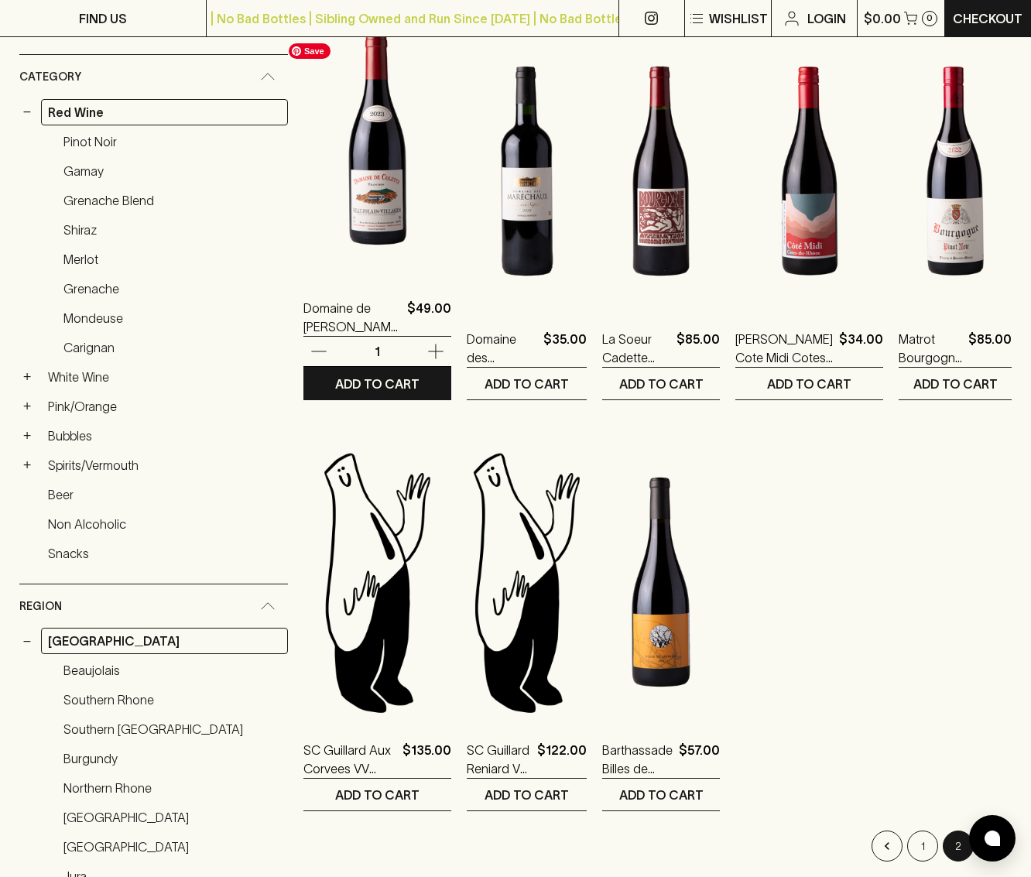
click at [371, 224] on img at bounding box center [377, 140] width 148 height 271
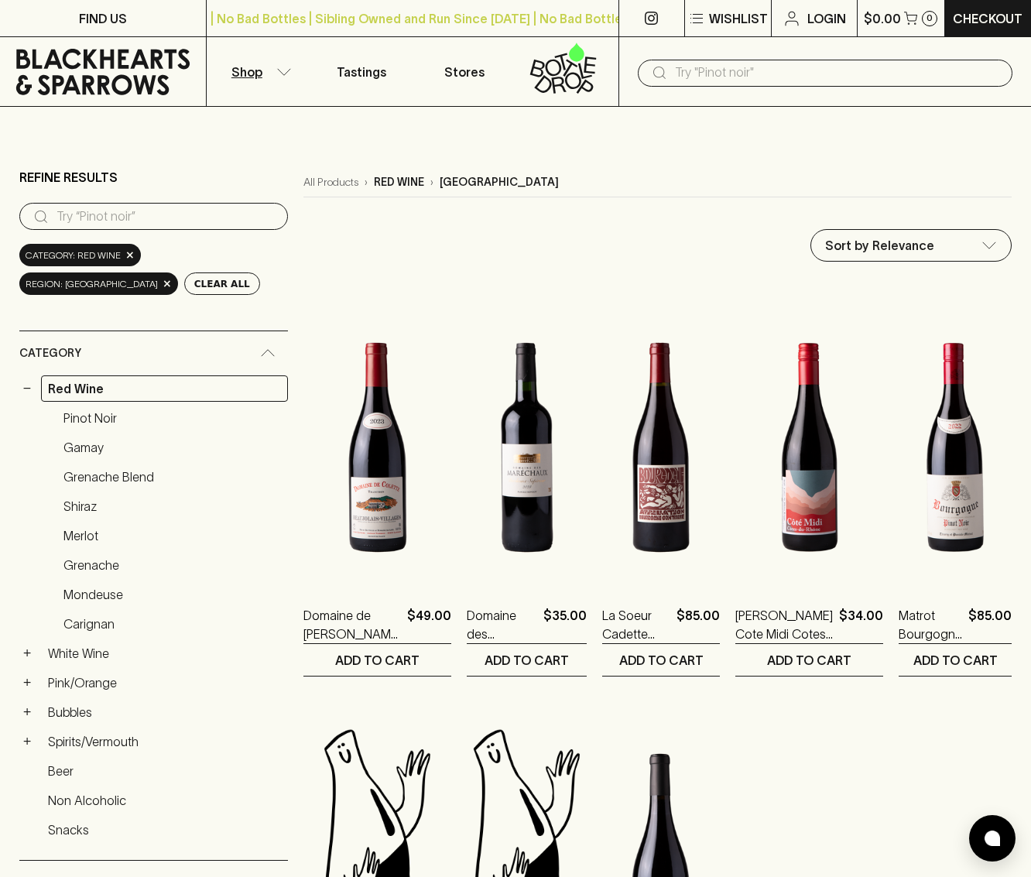
click at [158, 276] on span "region: france" at bounding box center [92, 283] width 132 height 15
click at [172, 276] on span "×" at bounding box center [167, 284] width 9 height 16
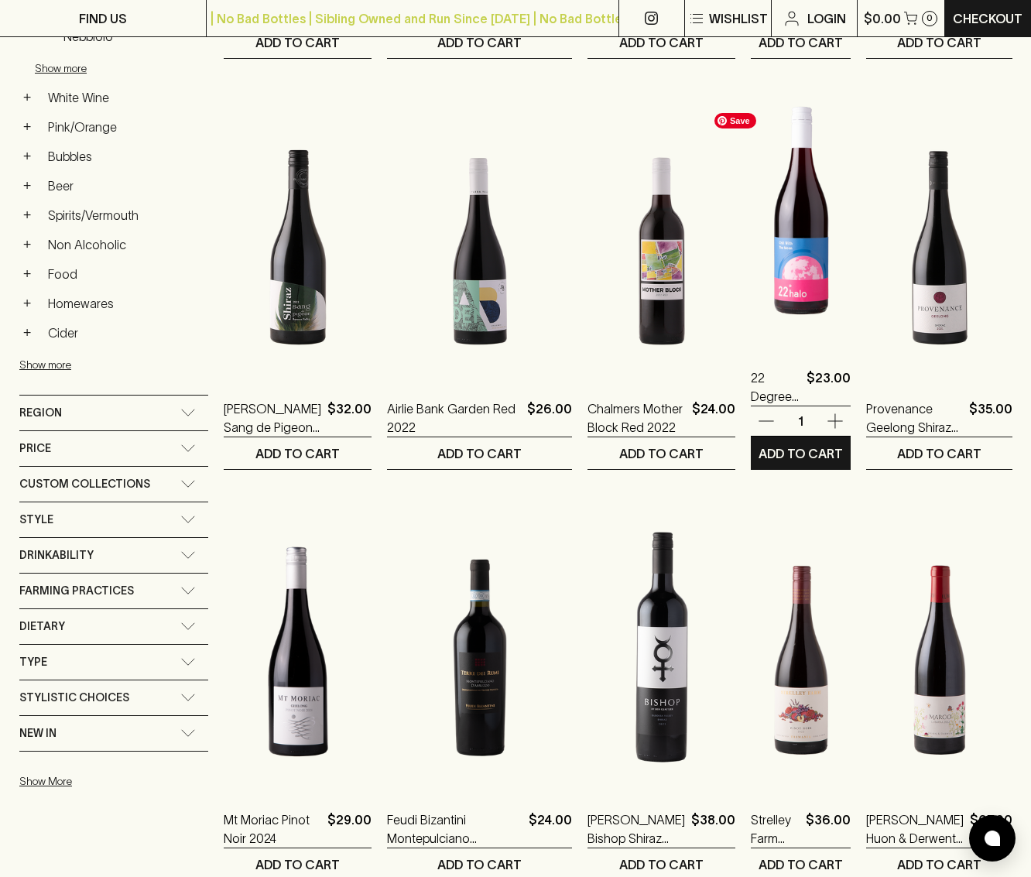
scroll to position [616, 0]
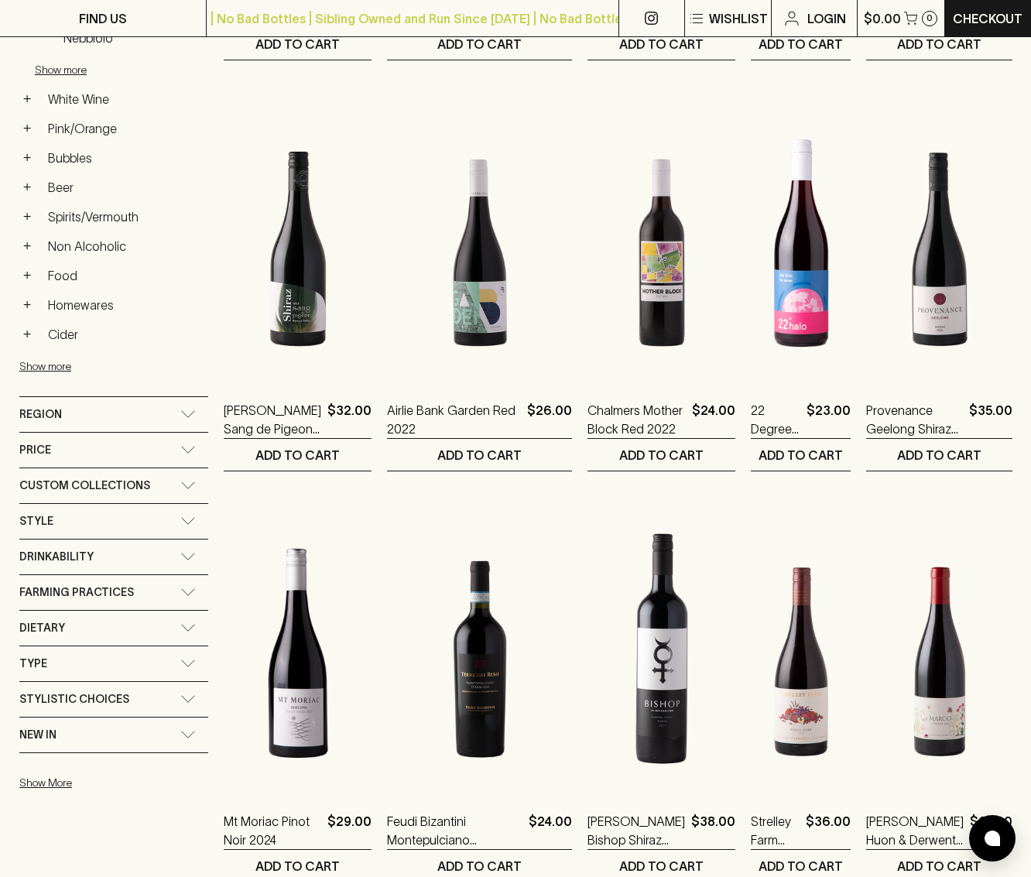
drag, startPoint x: 32, startPoint y: 395, endPoint x: 44, endPoint y: 408, distance: 17.5
click at [35, 399] on div "Region + Argentina + Australia Austria + France + Germany + Italy + New Zealand…" at bounding box center [113, 415] width 189 height 36
click at [45, 408] on span "Region" at bounding box center [40, 414] width 43 height 19
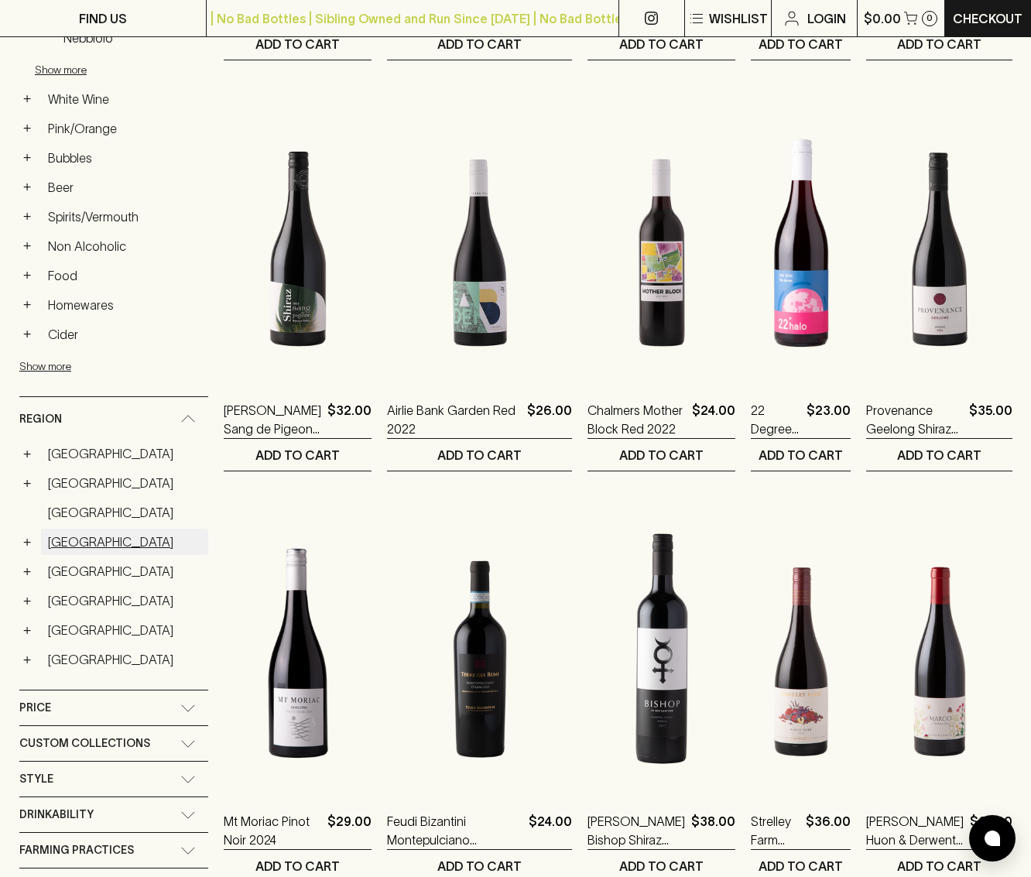
click at [68, 538] on link "France" at bounding box center [124, 542] width 167 height 26
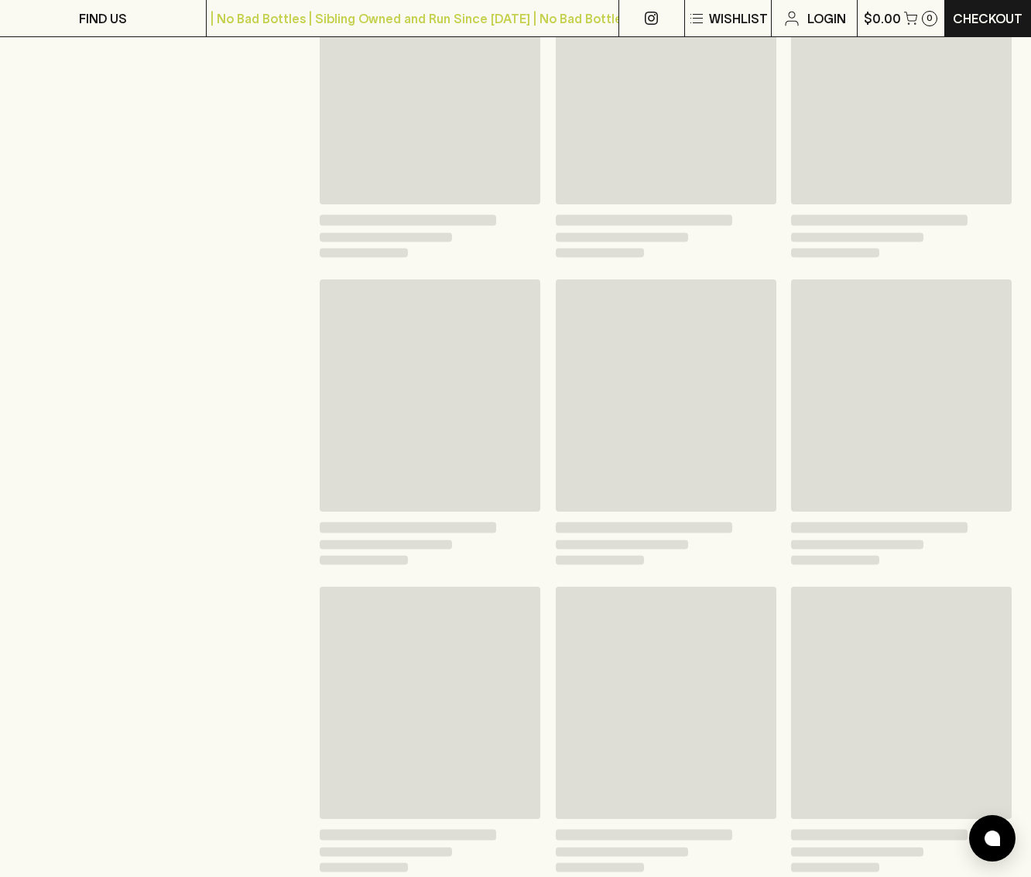
scroll to position [644, 0]
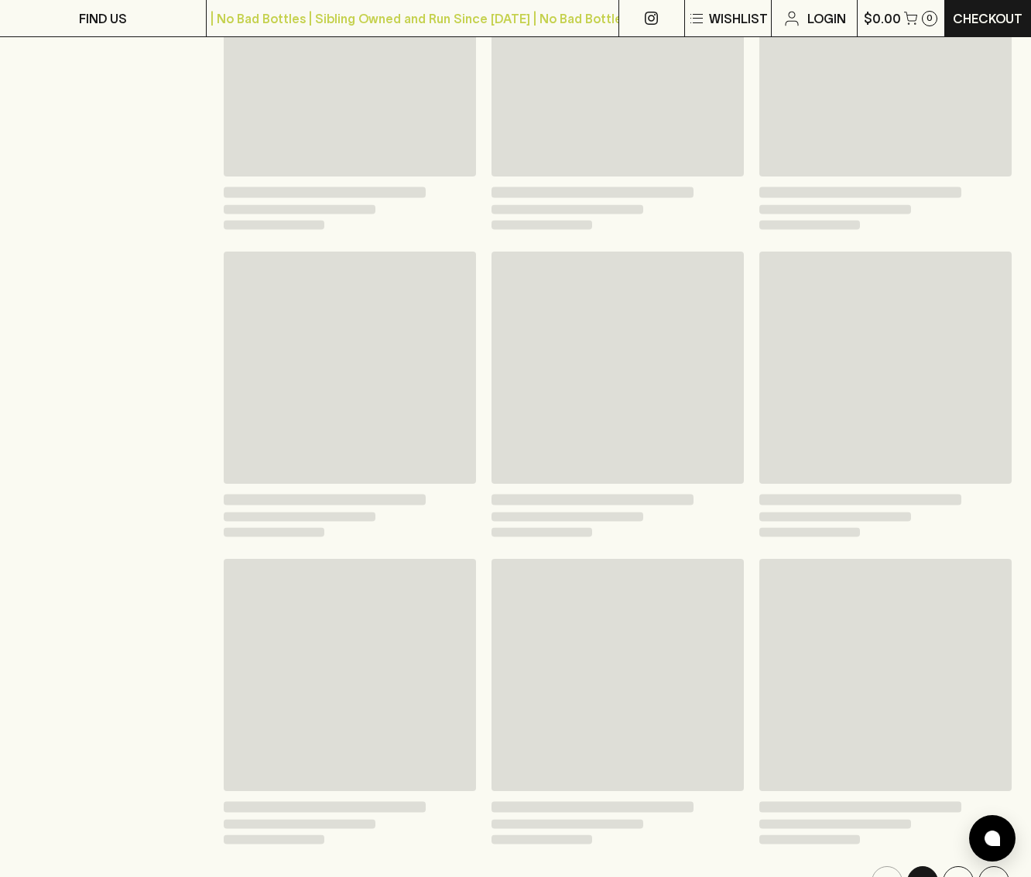
scroll to position [616, 0]
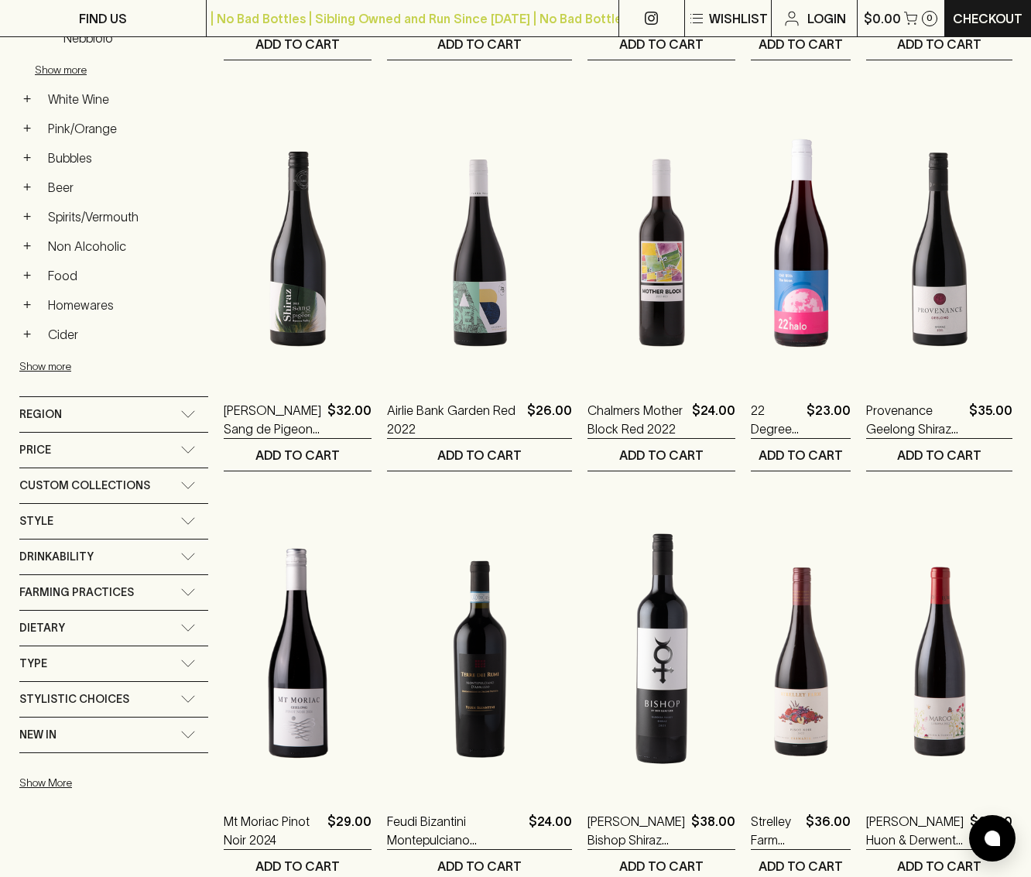
click at [49, 422] on span "Region" at bounding box center [40, 414] width 43 height 19
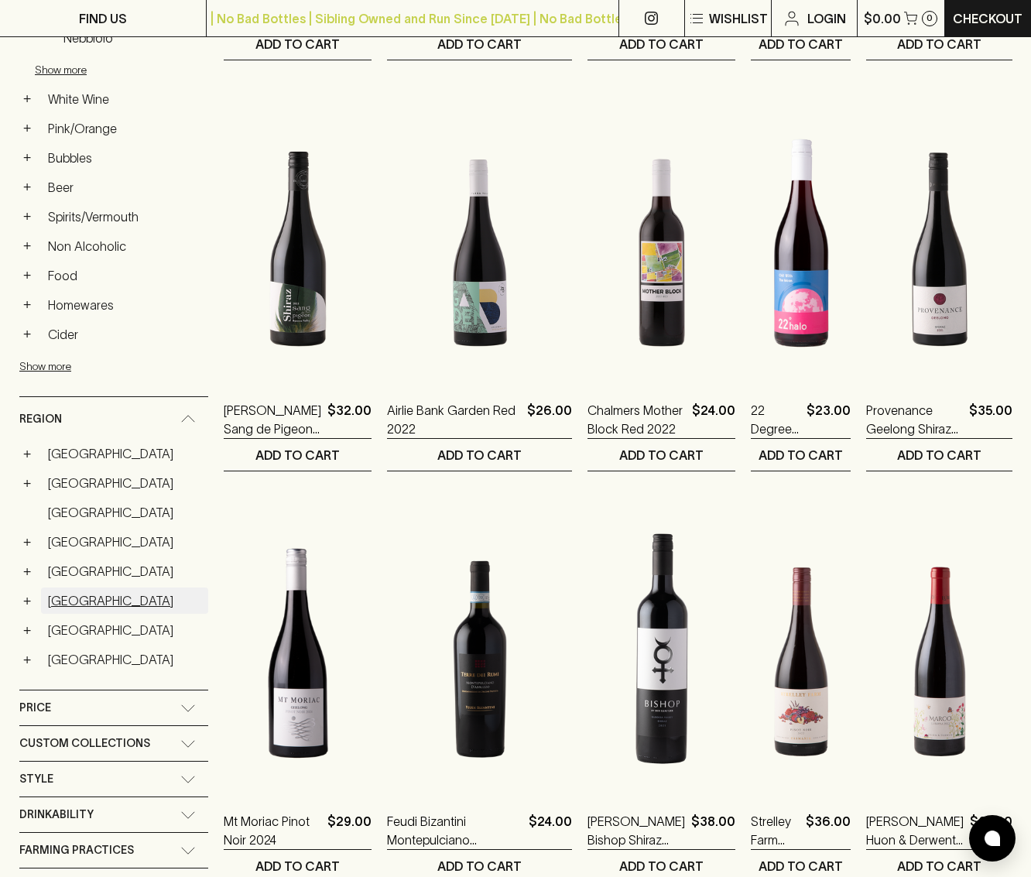
click at [73, 598] on link "Italy" at bounding box center [124, 600] width 167 height 26
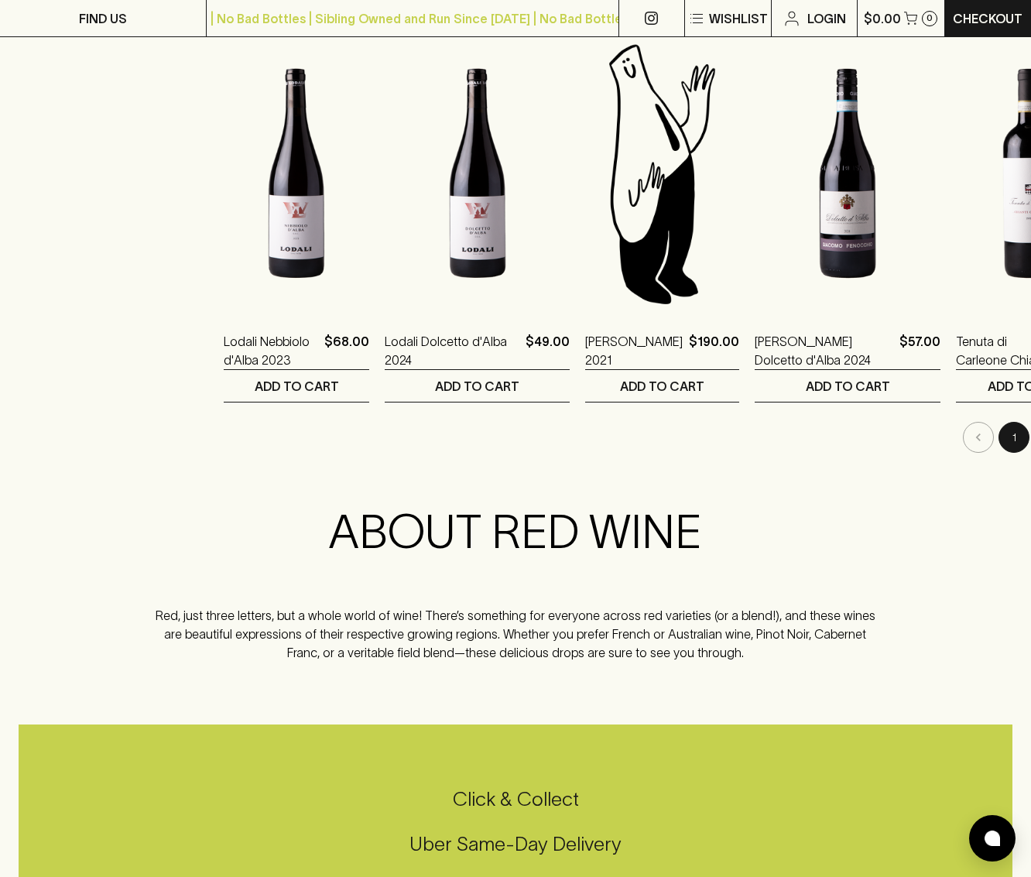
scroll to position [1573, 0]
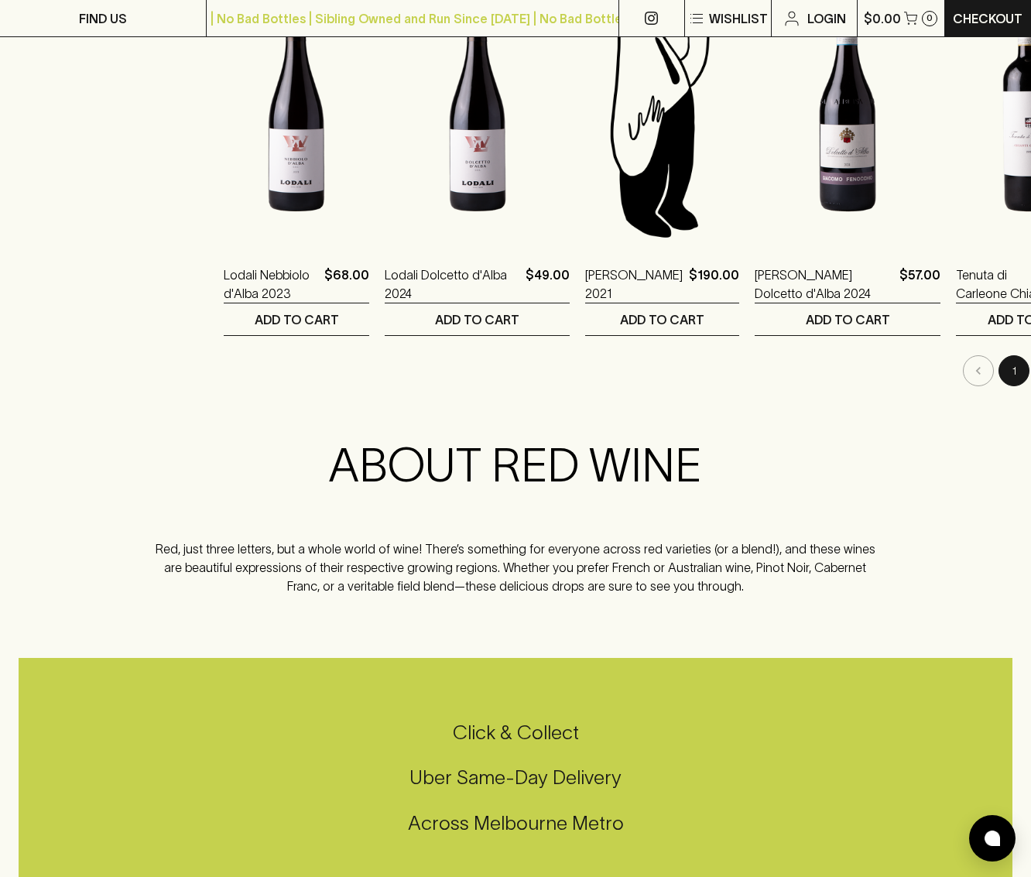
click at [1030, 374] on button "2" at bounding box center [1049, 370] width 31 height 31
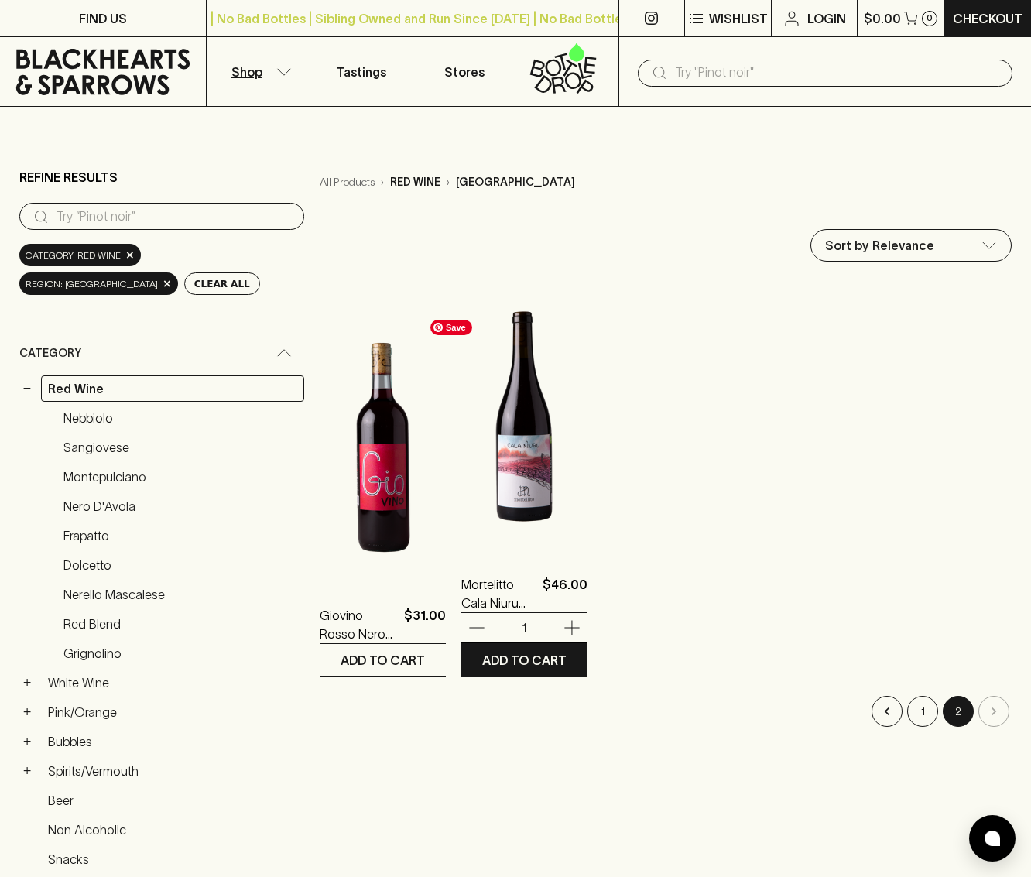
click at [491, 422] on img at bounding box center [524, 416] width 126 height 271
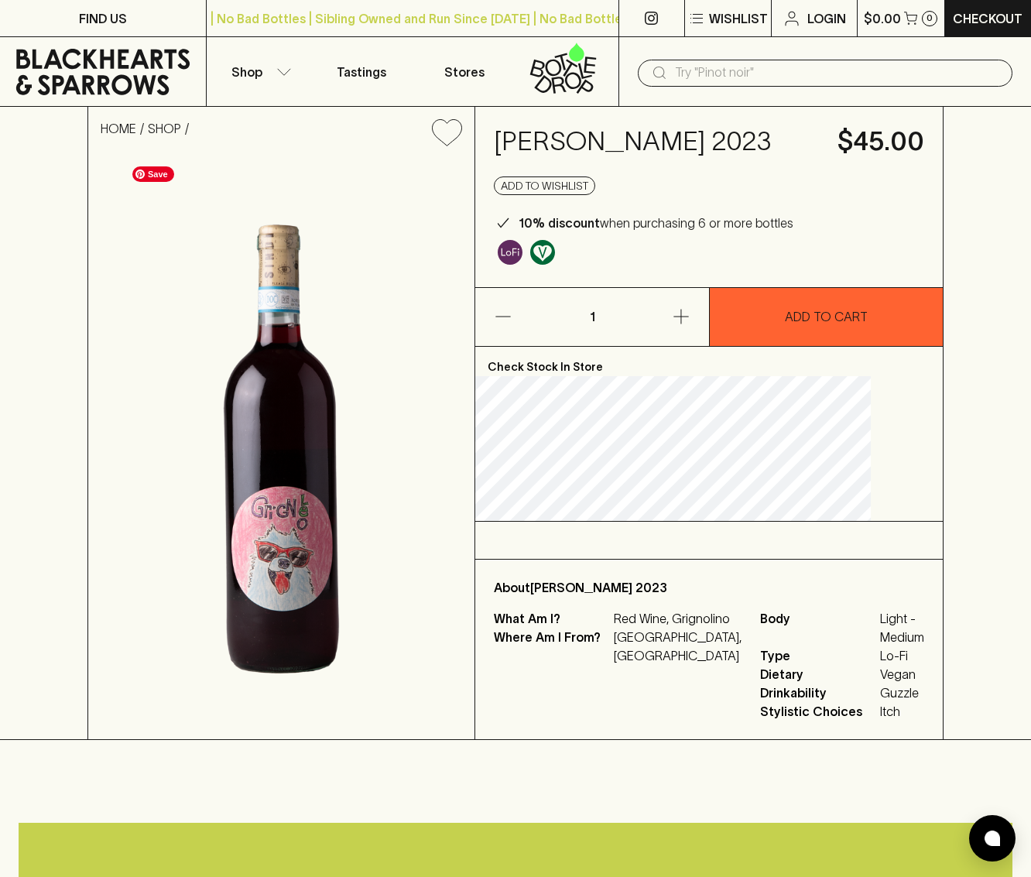
click at [361, 403] on img at bounding box center [281, 449] width 386 height 580
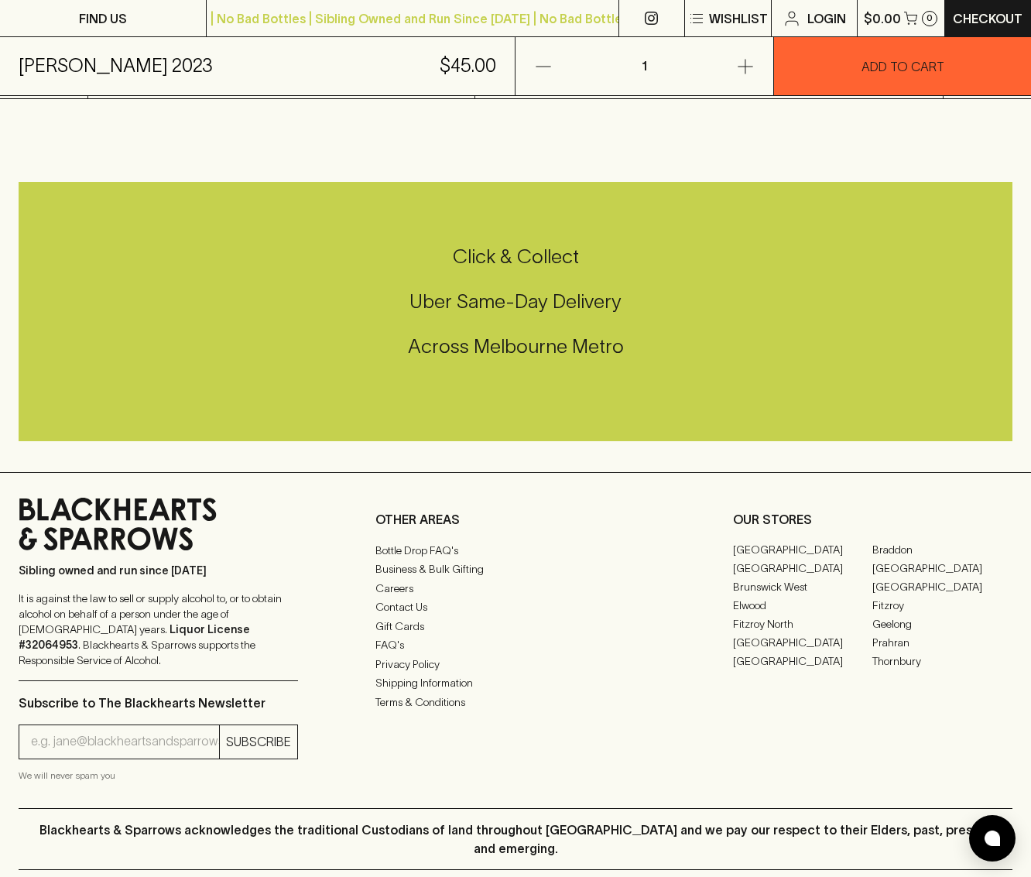
scroll to position [642, 0]
